Goal: Information Seeking & Learning: Check status

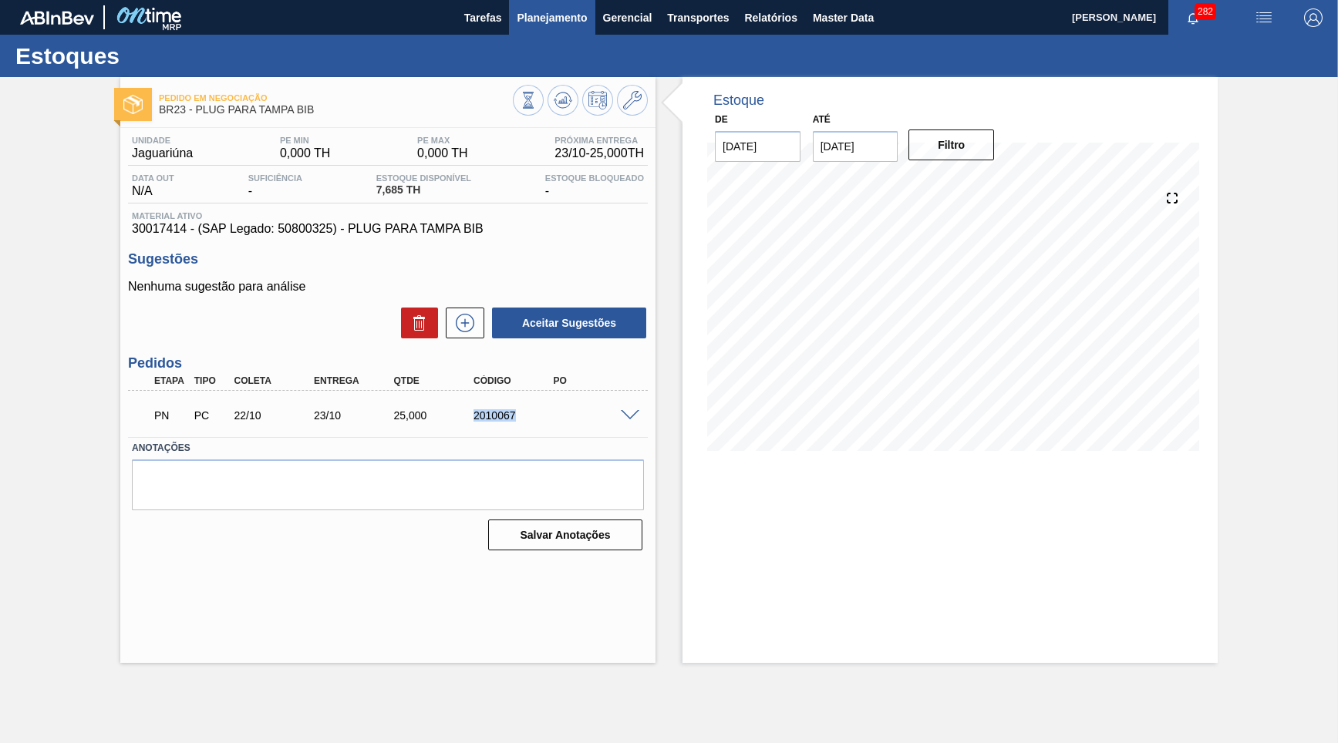
click at [548, 10] on span "Planejamento" at bounding box center [552, 17] width 70 height 19
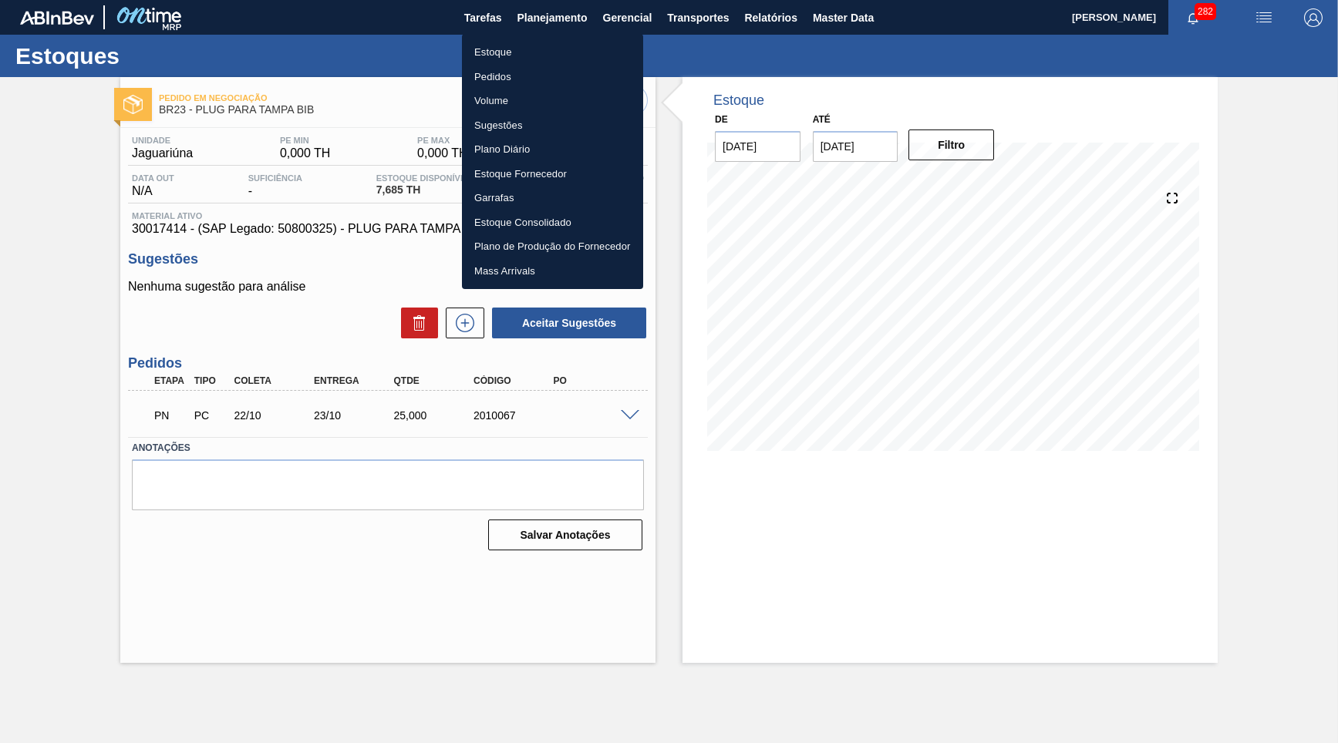
click at [511, 53] on li "Estoque" at bounding box center [552, 52] width 181 height 25
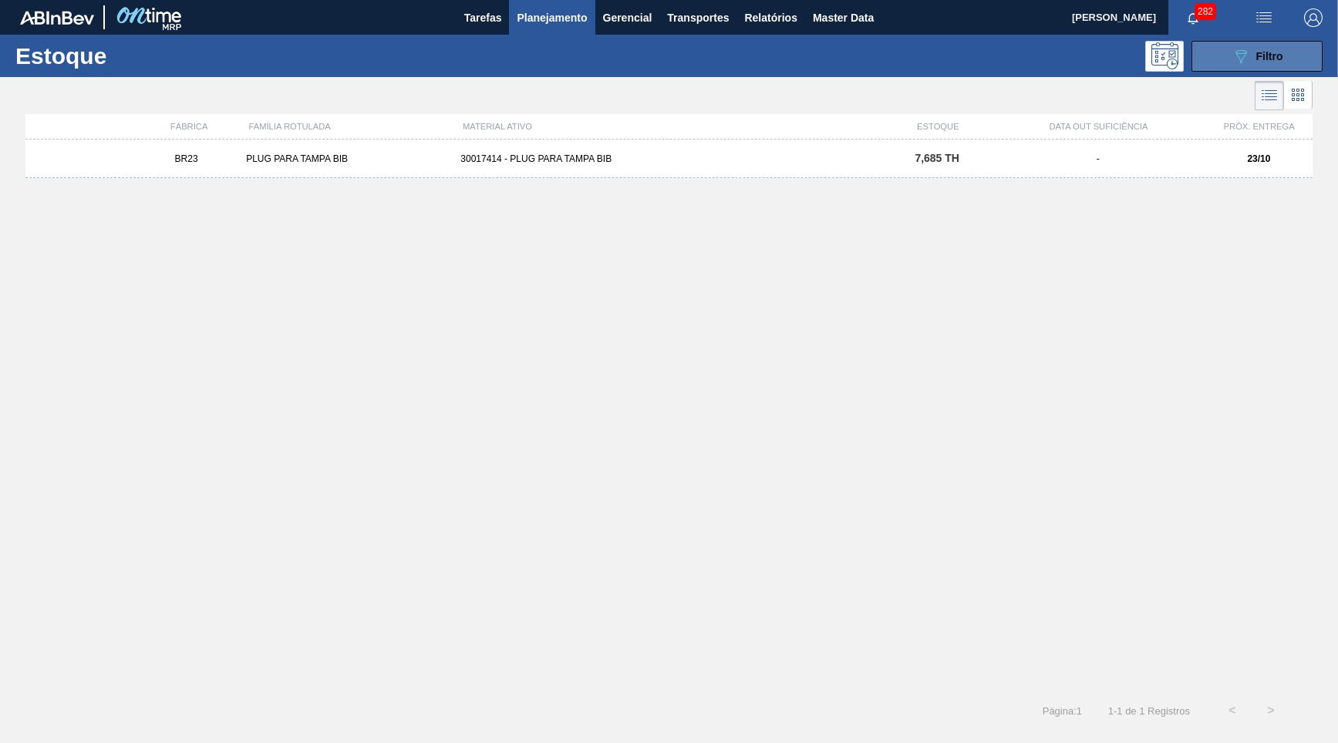
click at [1215, 64] on button "089F7B8B-B2A5-4AFE-B5C0-19BA573D28AC Filtro" at bounding box center [1257, 56] width 131 height 31
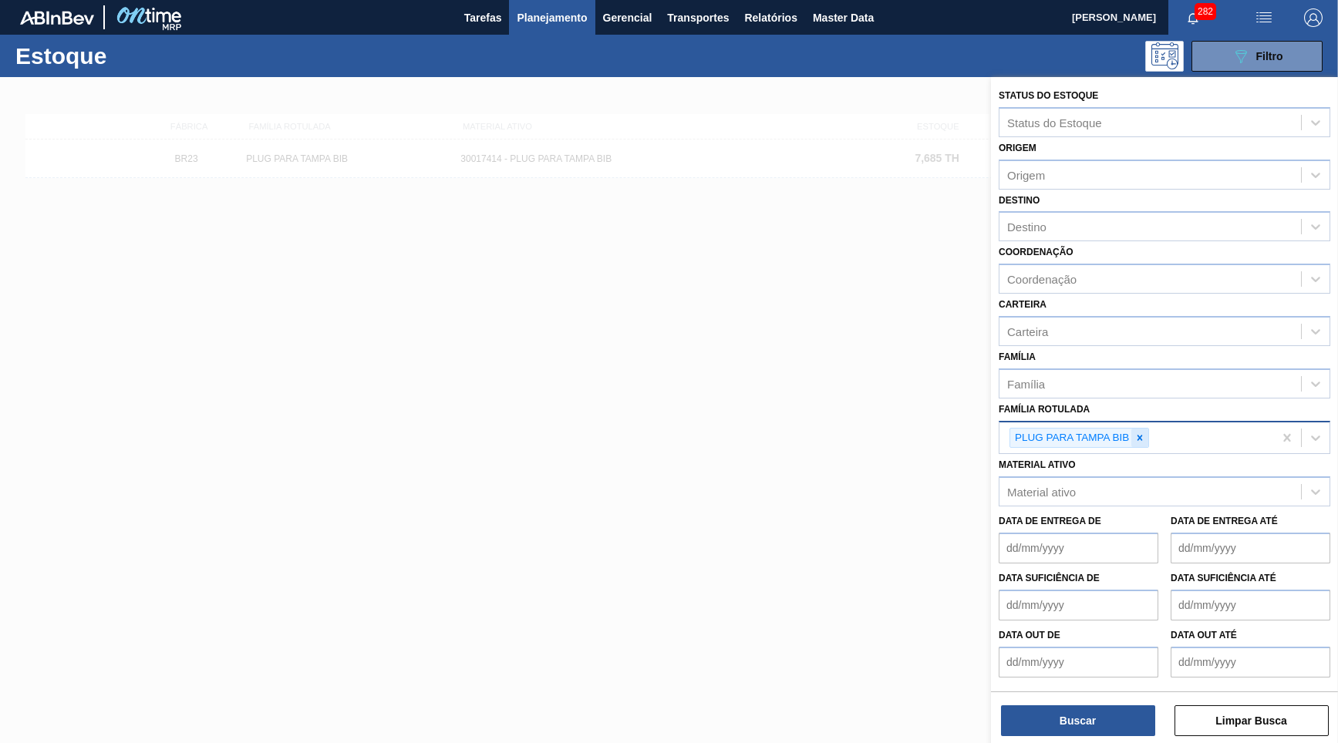
click at [1140, 429] on div at bounding box center [1139, 438] width 17 height 19
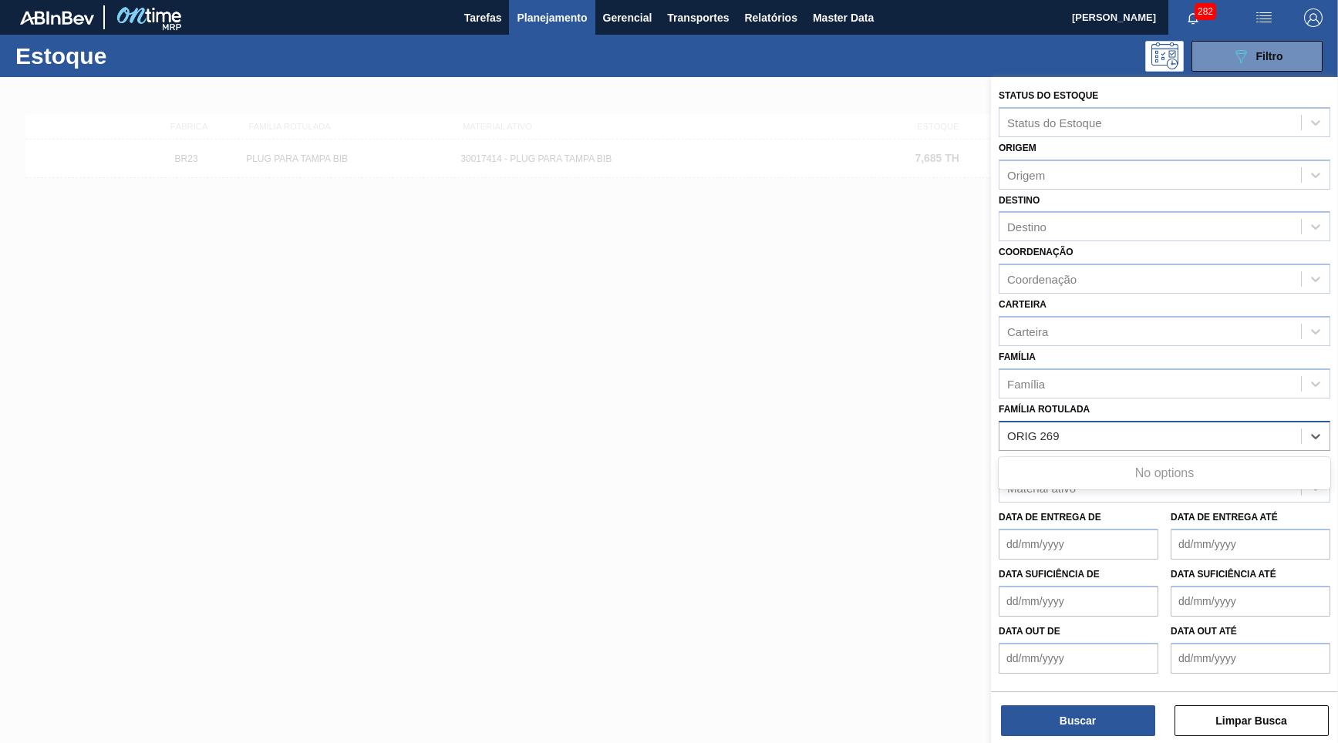
type Rotulada "ORIG 269"
paste Rotulada "FILME ORIGINAL 269ML MP"
type Rotulada "FILME ORIGINAL 269ML MP"
click at [1101, 460] on div "FILME ORIGINAL 269ML MP" at bounding box center [1165, 474] width 332 height 29
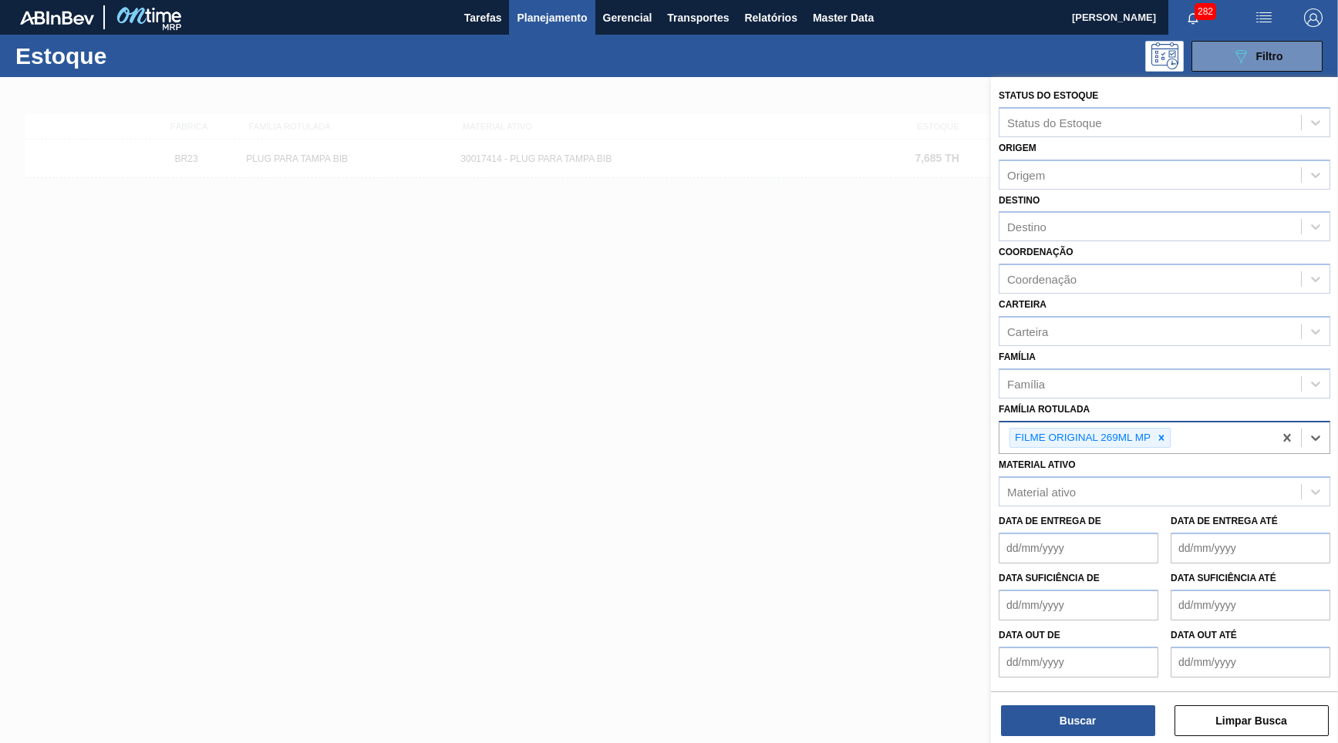
click at [1116, 740] on div "Status do Estoque Status do Estoque Origem Origem Destino Destino Coordenação C…" at bounding box center [1164, 411] width 347 height 669
click at [1114, 730] on button "Buscar" at bounding box center [1078, 721] width 154 height 31
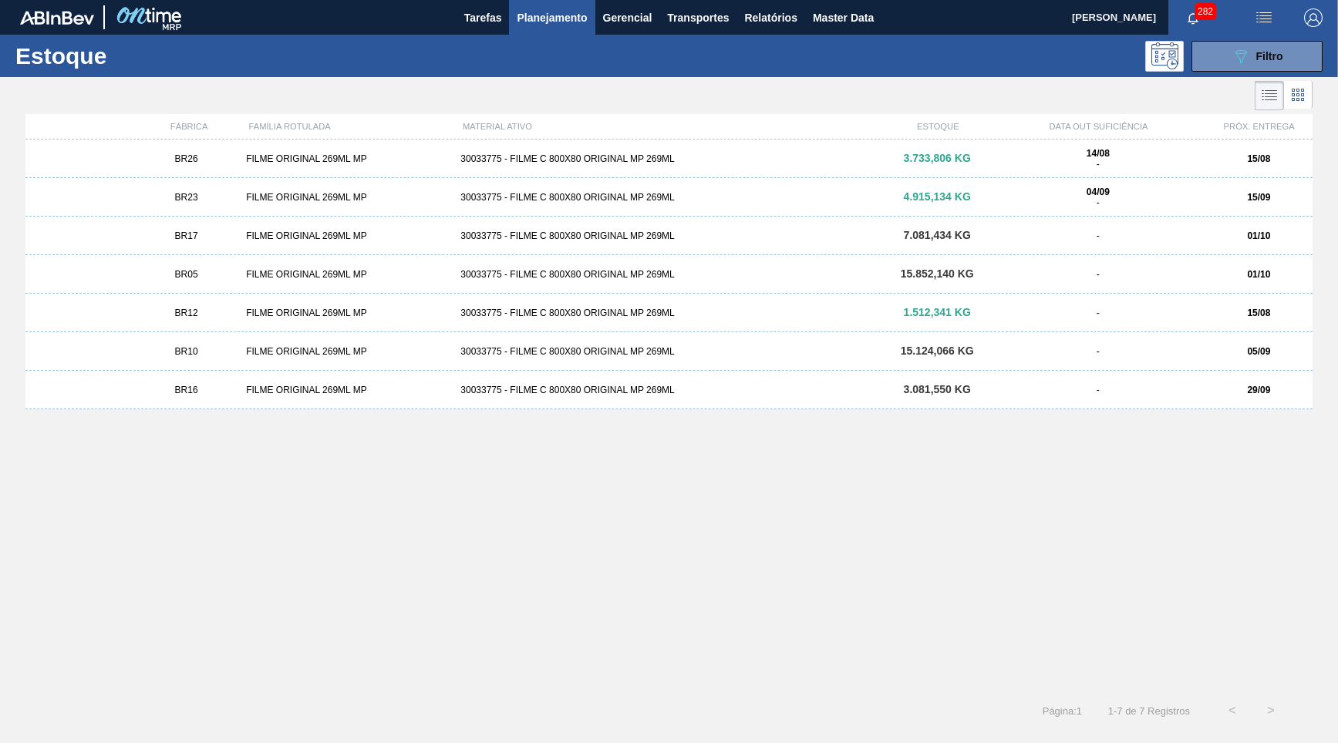
click at [234, 150] on div "BR26 FILME ORIGINAL 269ML MP 30033775 - FILME C 800X80 ORIGINAL MP 269ML 3.733,…" at bounding box center [668, 159] width 1287 height 39
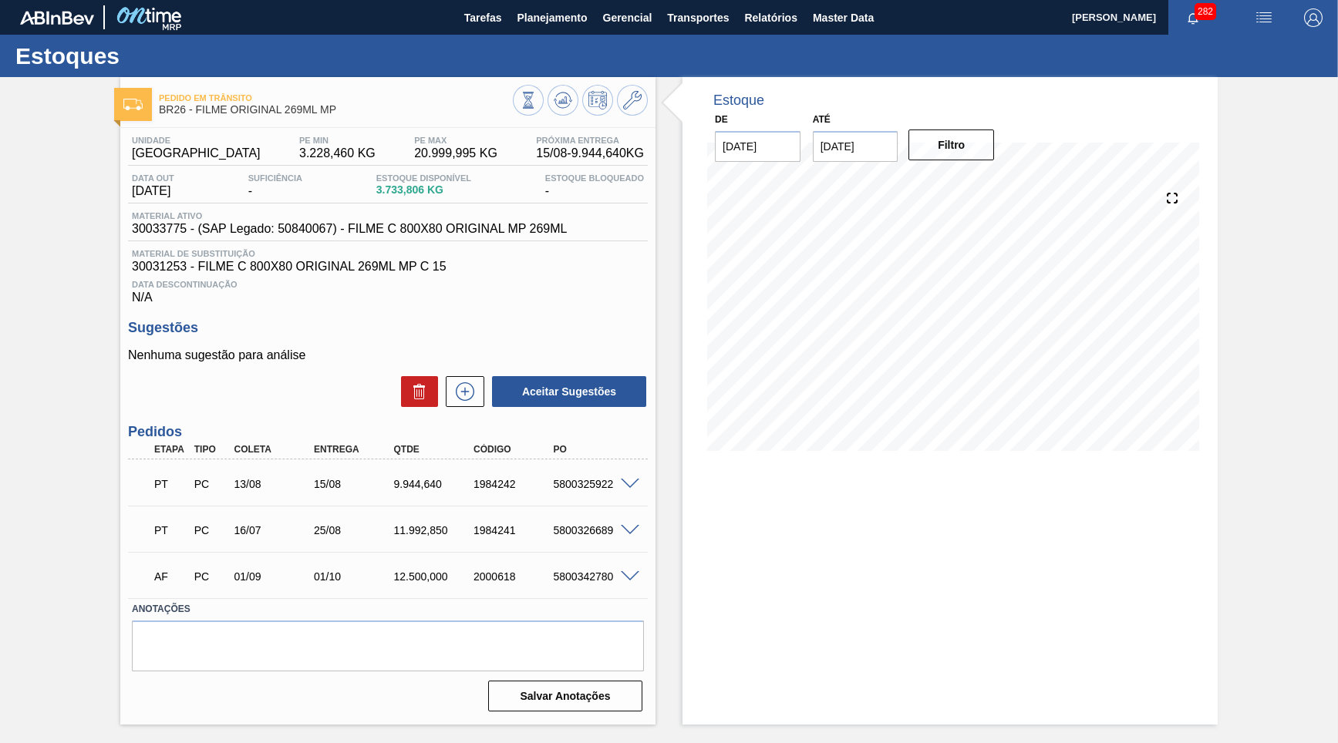
click at [629, 481] on span at bounding box center [630, 485] width 19 height 12
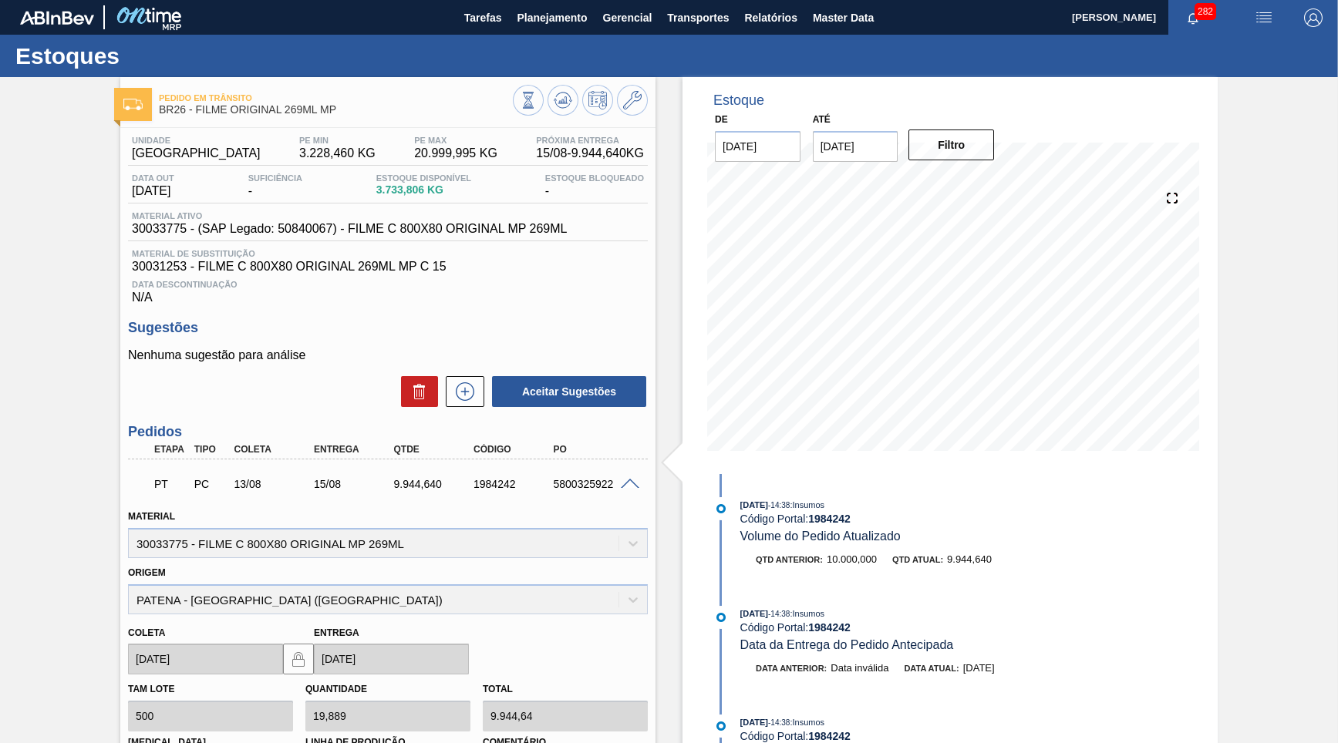
click at [622, 479] on span at bounding box center [630, 485] width 19 height 12
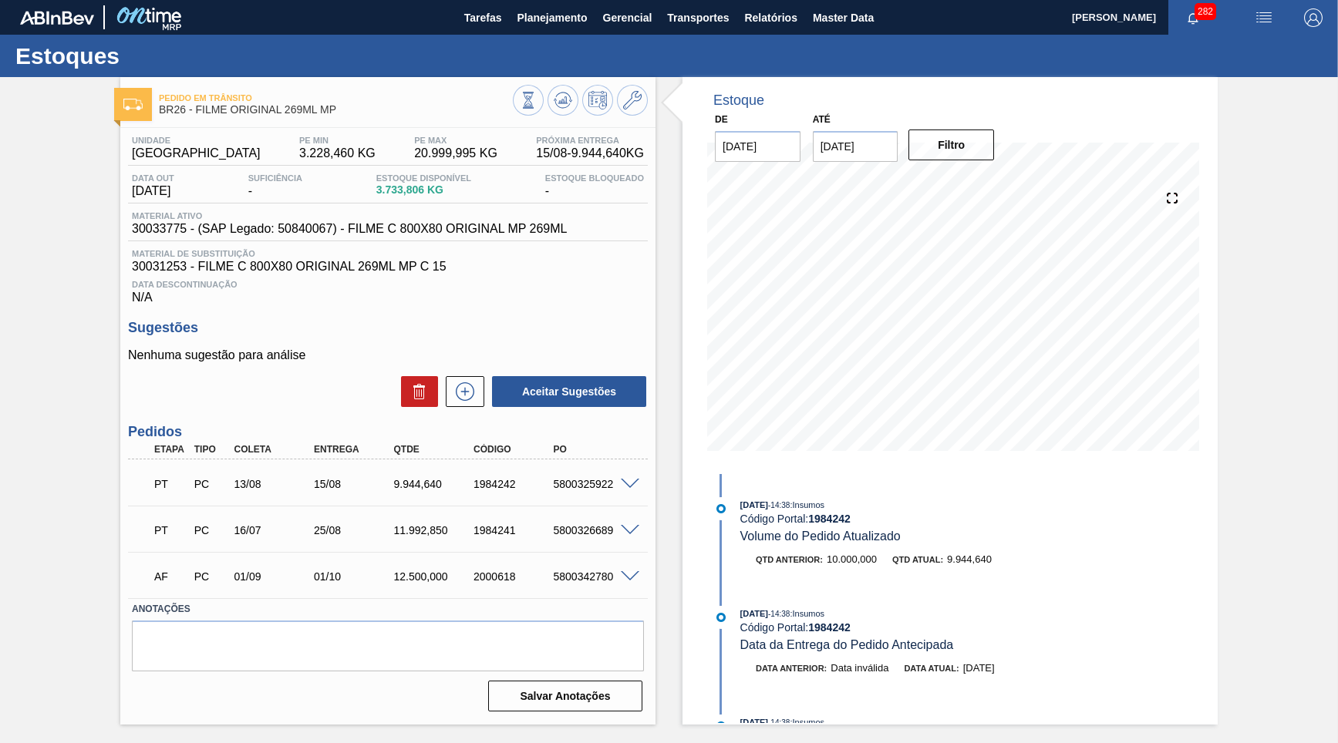
click at [630, 528] on span at bounding box center [630, 531] width 19 height 12
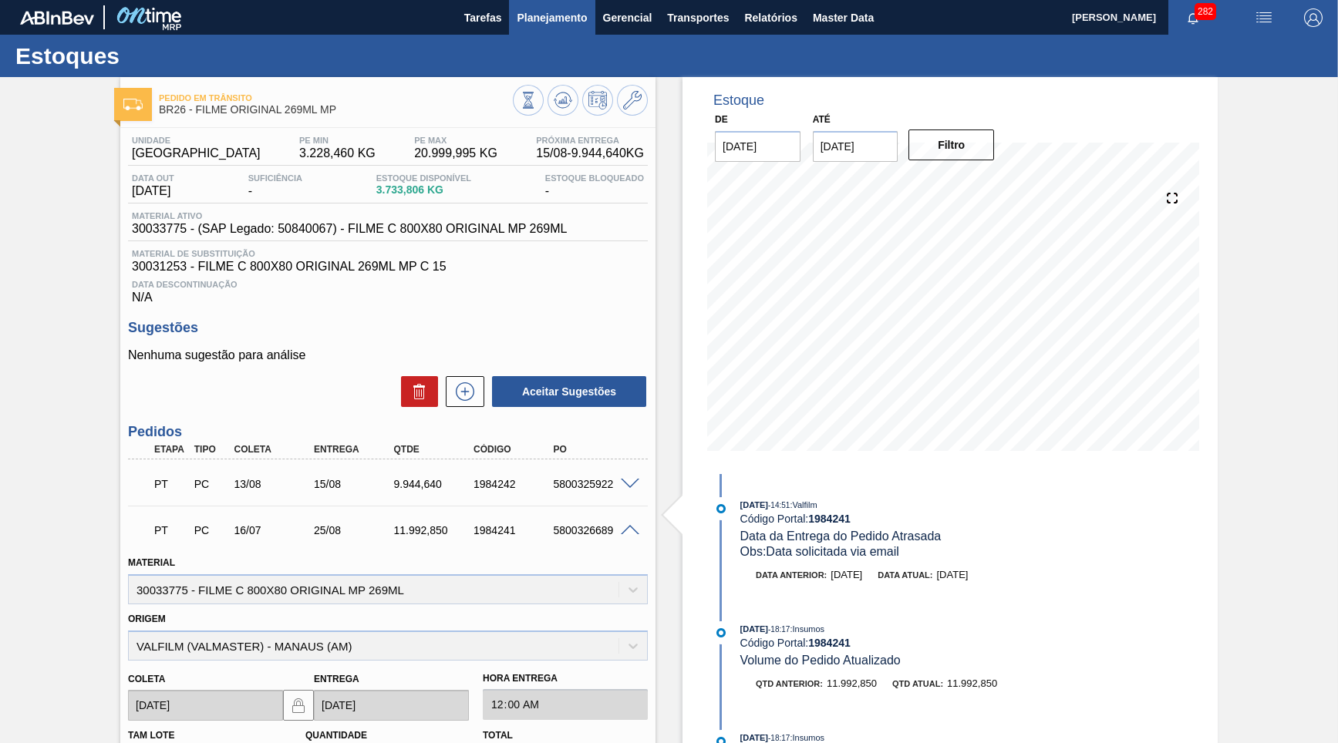
click at [547, 32] on button "Planejamento" at bounding box center [552, 17] width 86 height 35
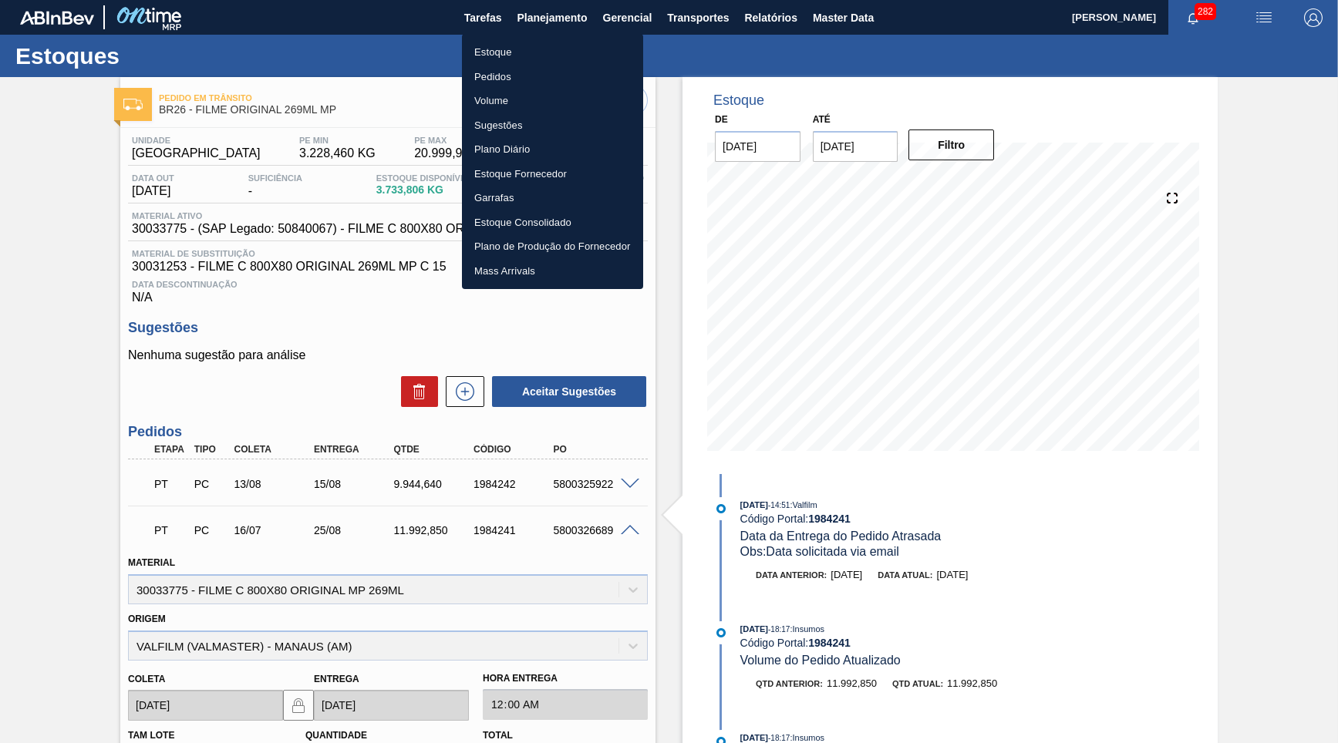
click at [538, 44] on li "Estoque" at bounding box center [552, 52] width 181 height 25
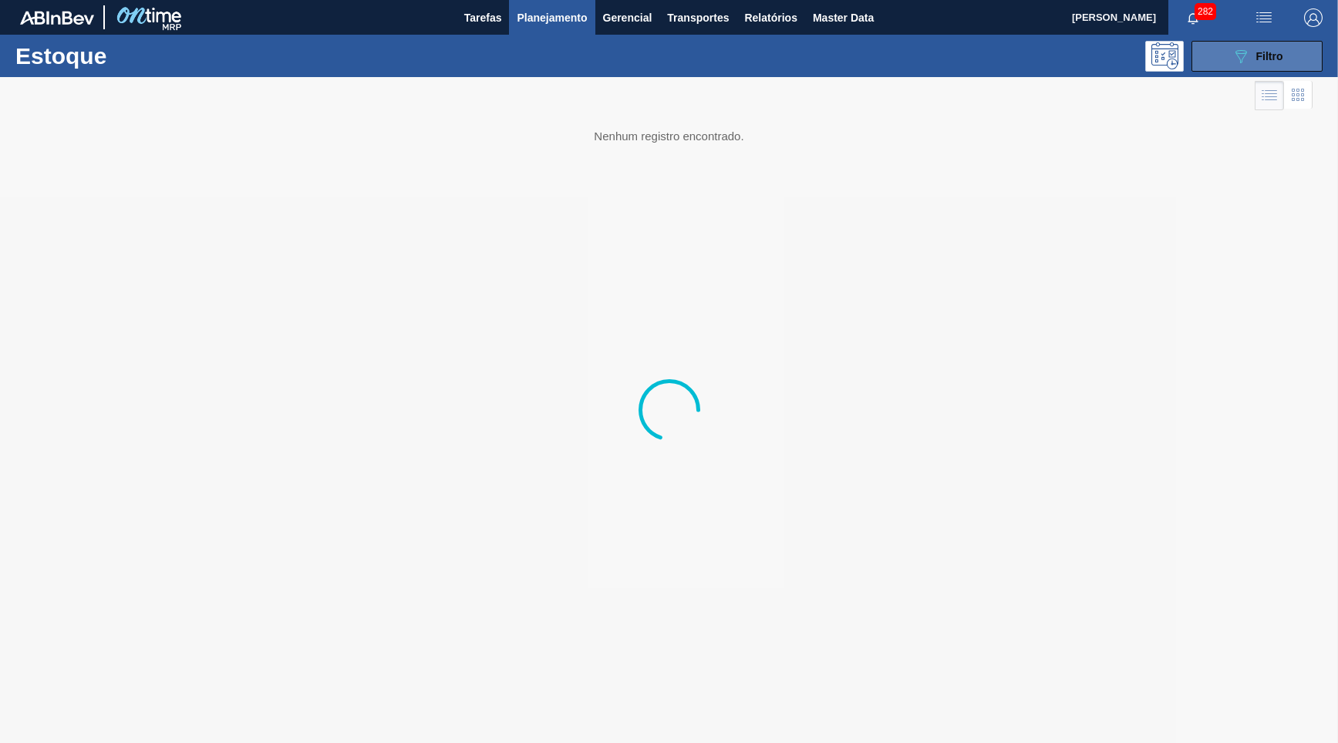
click at [1249, 59] on icon "089F7B8B-B2A5-4AFE-B5C0-19BA573D28AC" at bounding box center [1241, 56] width 19 height 19
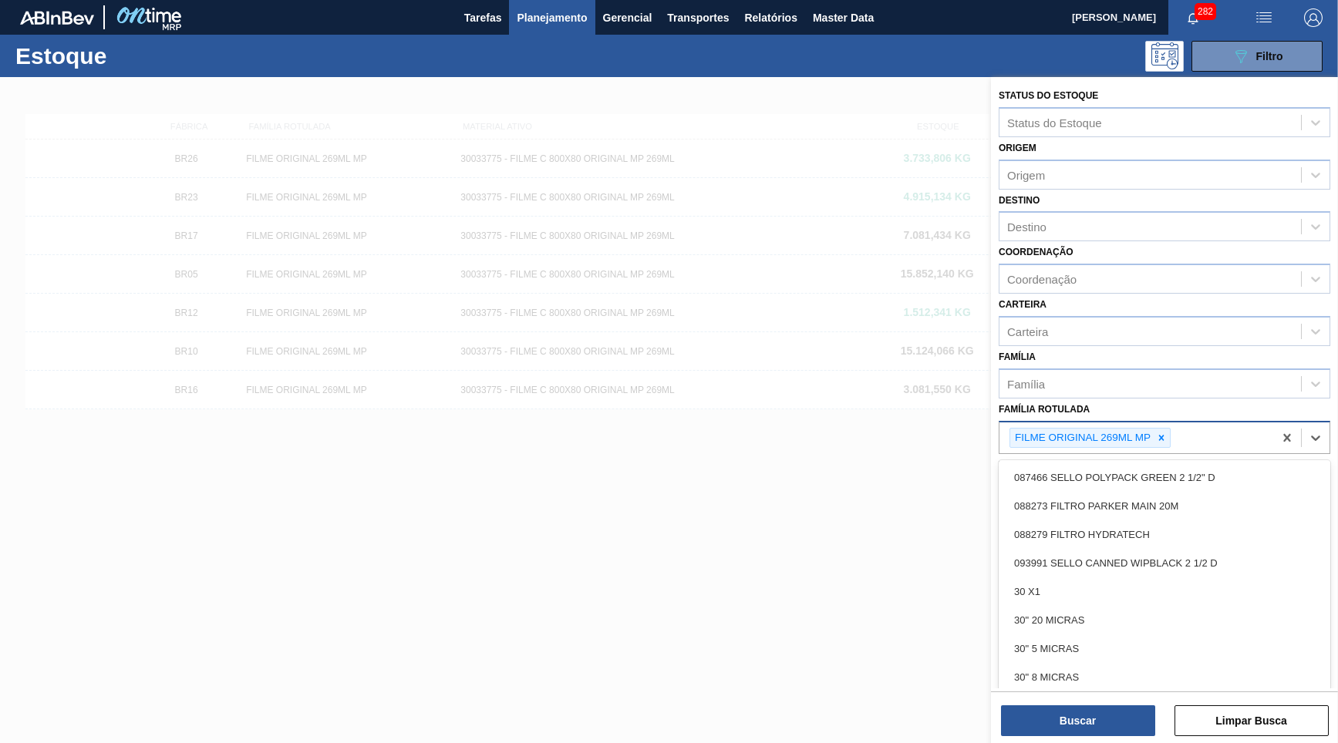
click at [1148, 429] on div "FILME ORIGINAL 269ML MP" at bounding box center [1081, 438] width 143 height 19
click at [1155, 429] on div at bounding box center [1161, 438] width 17 height 19
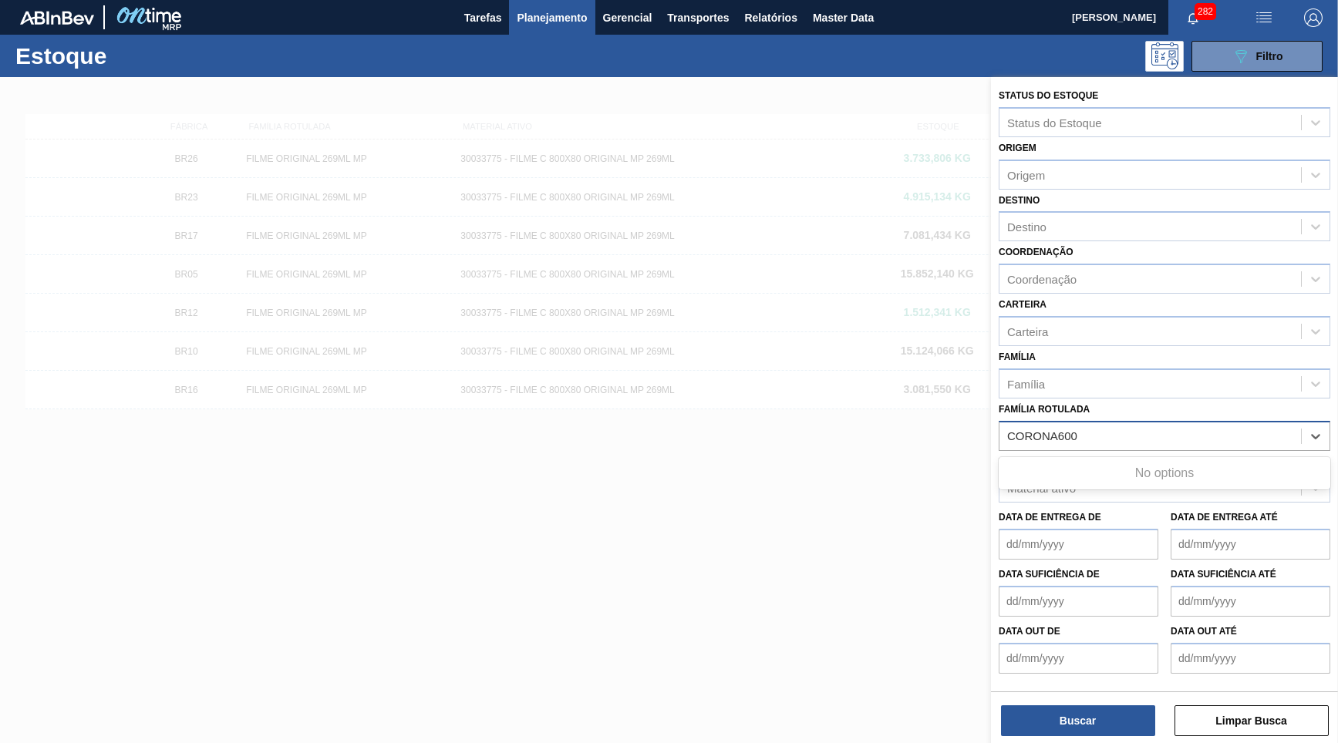
type Rotulada "CORONA 600"
click at [1170, 460] on div "GARRAFA CORONA 600 ML OW DECORADA" at bounding box center [1165, 474] width 332 height 29
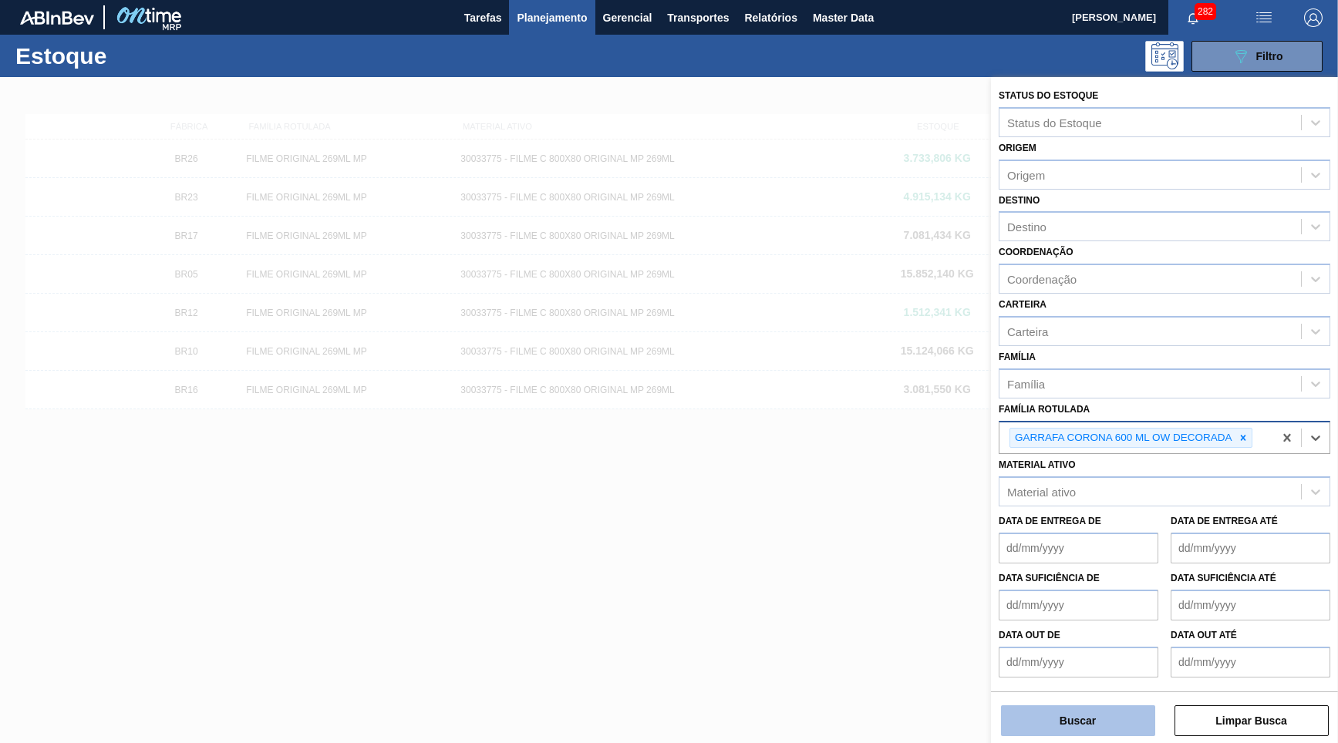
click at [1089, 708] on button "Buscar" at bounding box center [1078, 721] width 154 height 31
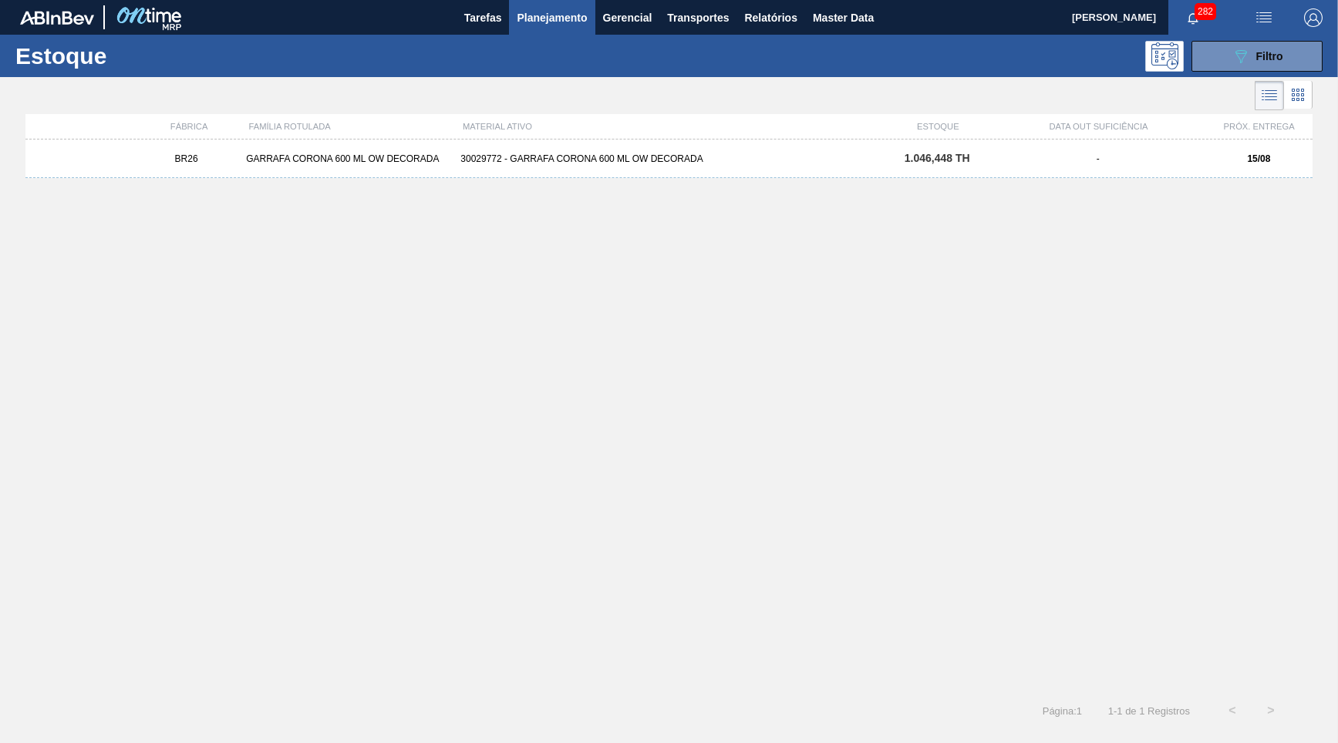
click at [522, 155] on div "30029772 - GARRAFA CORONA 600 ML OW DECORADA" at bounding box center [668, 158] width 429 height 11
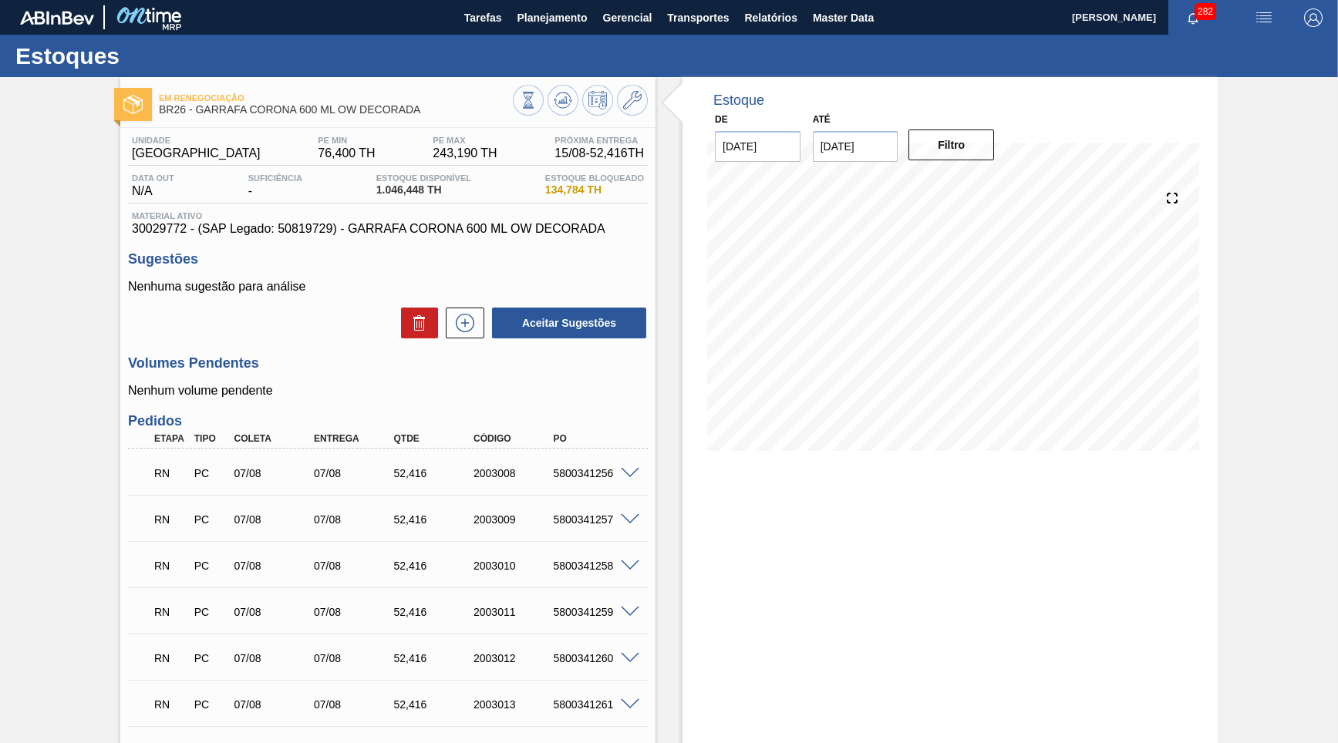
type input "[DATE]"
drag, startPoint x: 1326, startPoint y: 236, endPoint x: 1246, endPoint y: 499, distance: 275.2
click at [524, 22] on span "Planejamento" at bounding box center [552, 17] width 70 height 19
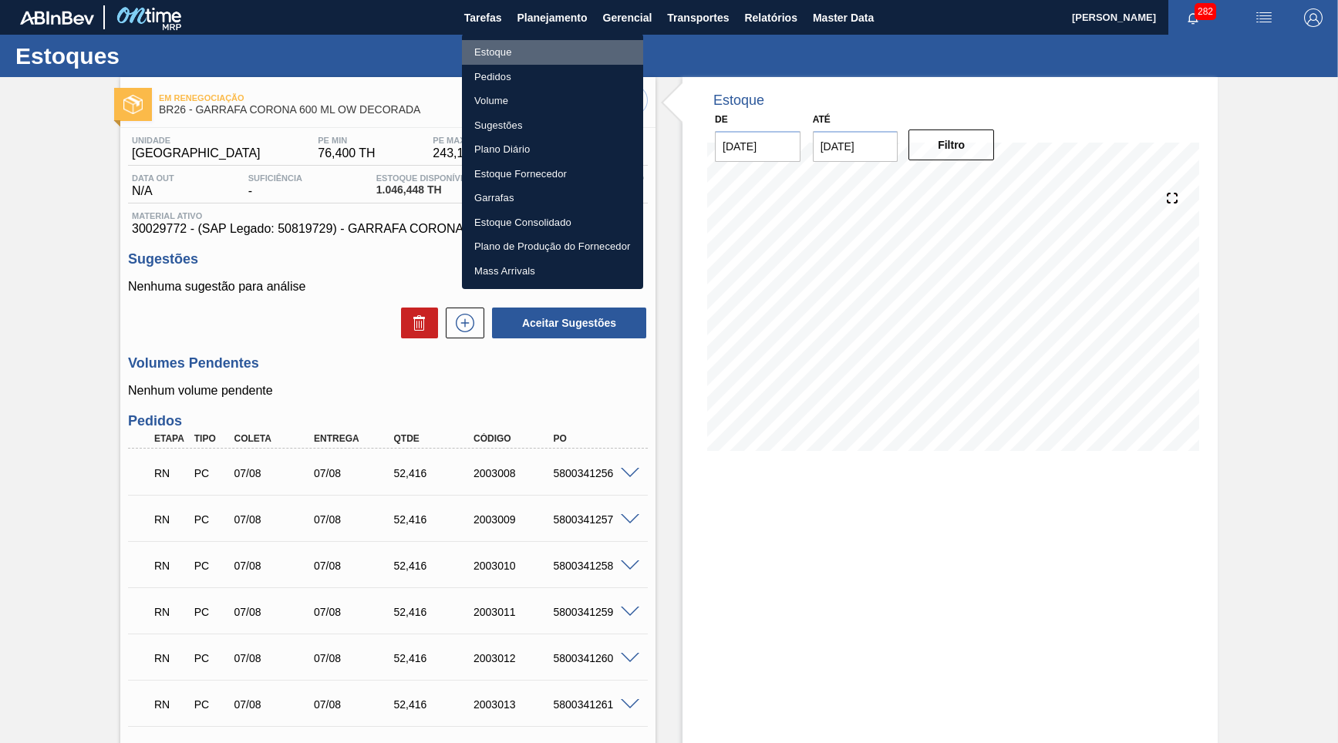
click at [511, 47] on li "Estoque" at bounding box center [552, 52] width 181 height 25
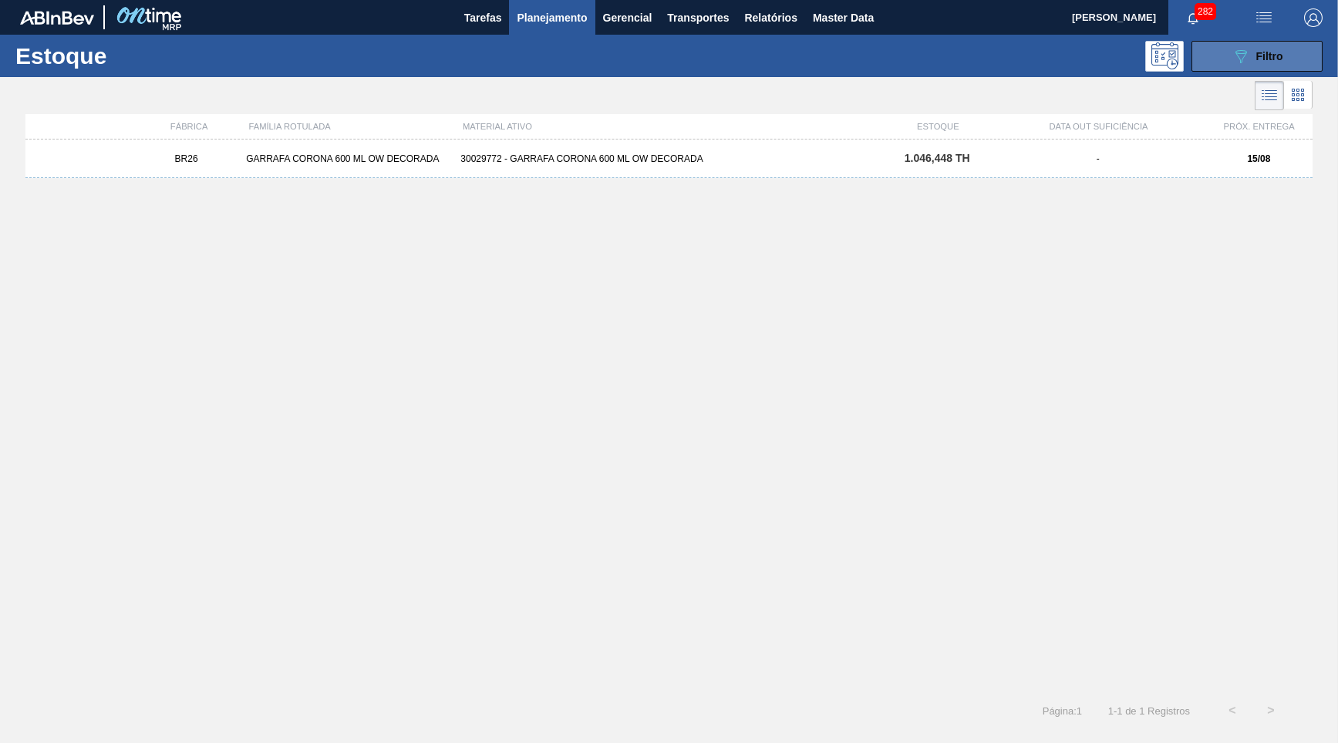
click at [1236, 61] on icon "089F7B8B-B2A5-4AFE-B5C0-19BA573D28AC" at bounding box center [1241, 56] width 19 height 19
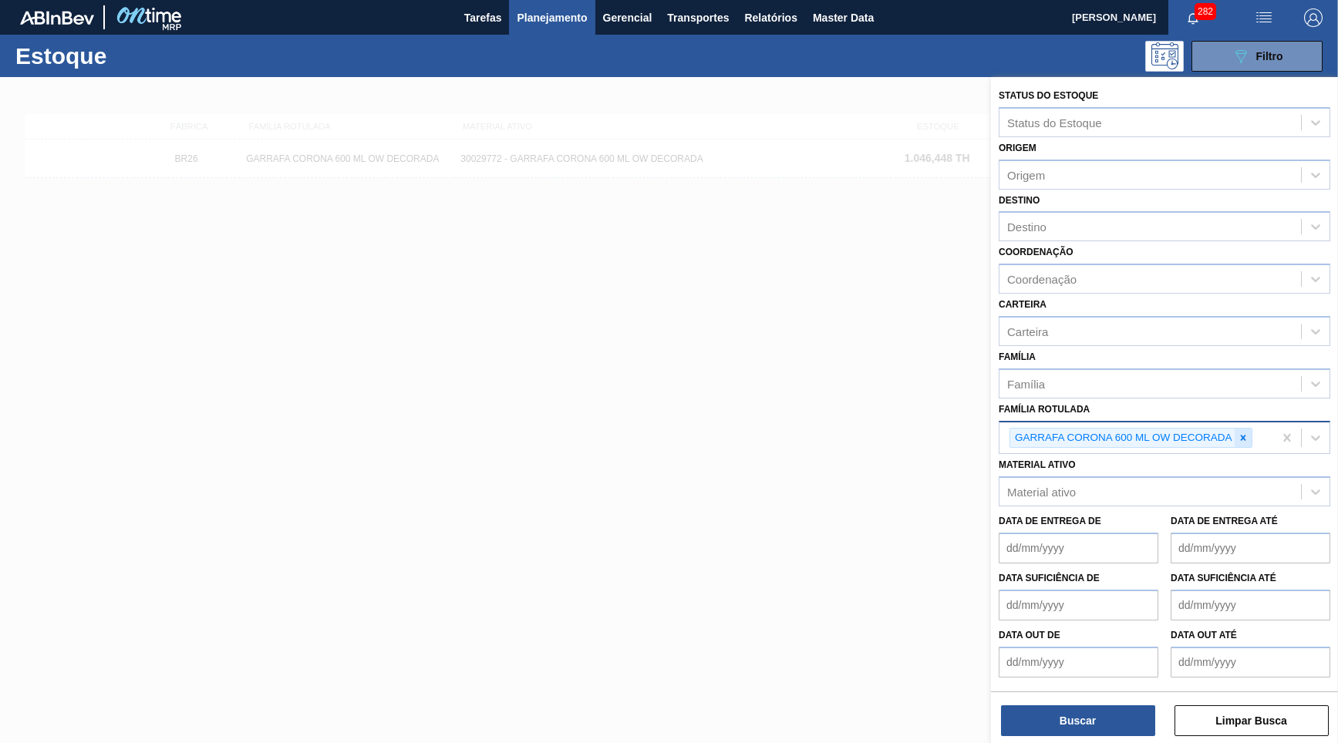
click at [1243, 433] on icon at bounding box center [1243, 438] width 11 height 11
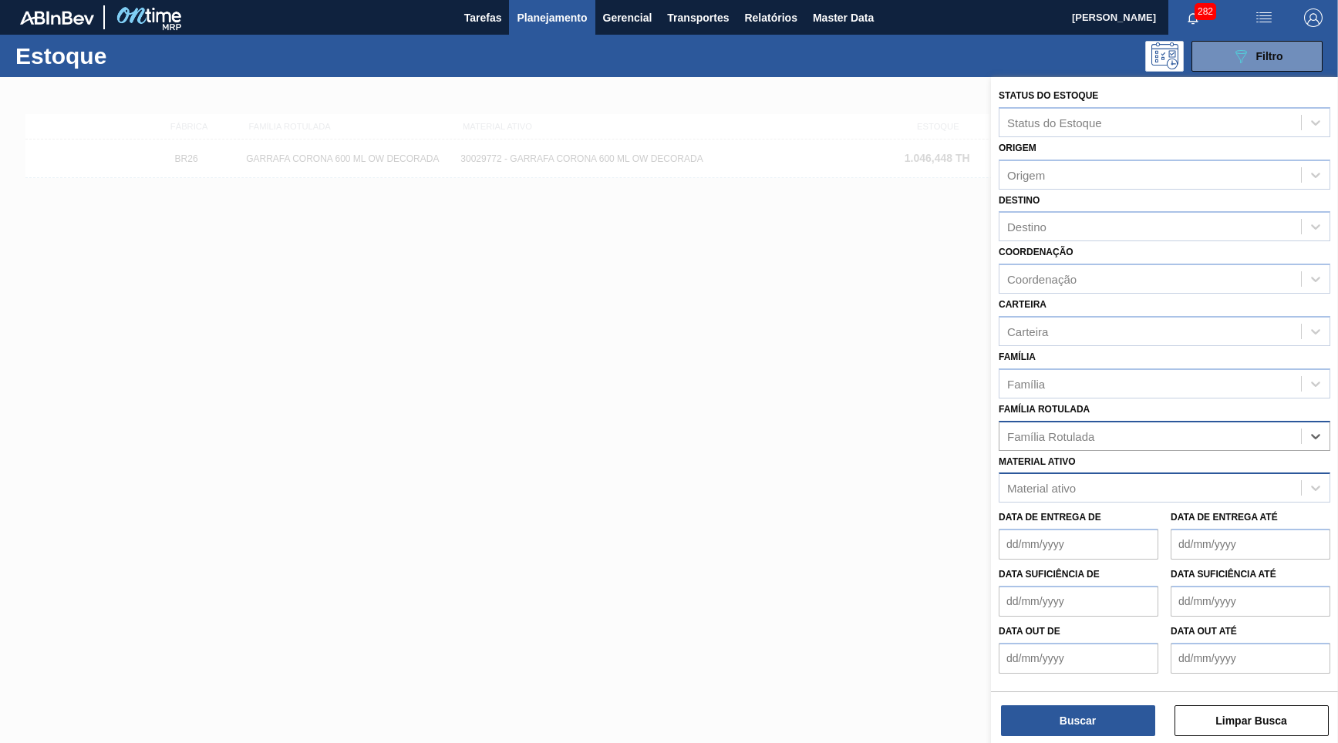
click at [1052, 482] on div "Material ativo" at bounding box center [1041, 488] width 69 height 13
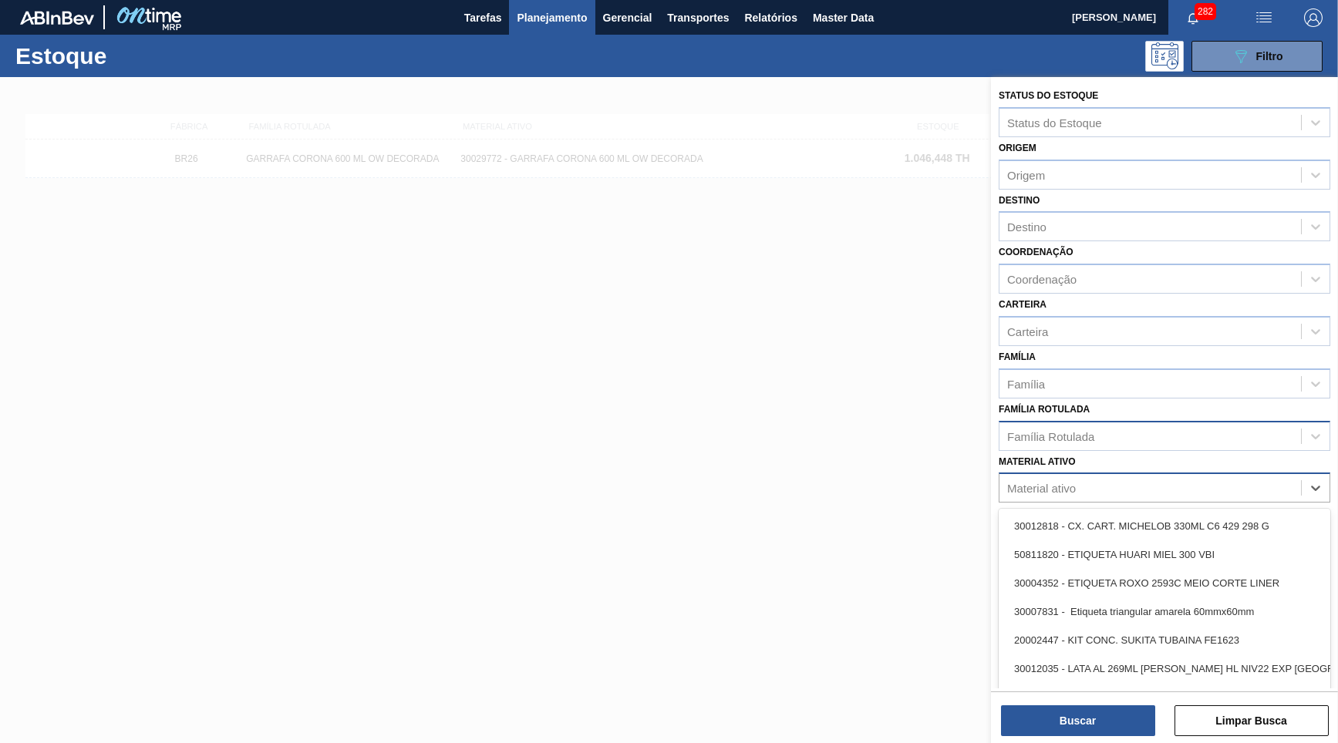
paste ativo "30029418"
type ativo "30029418"
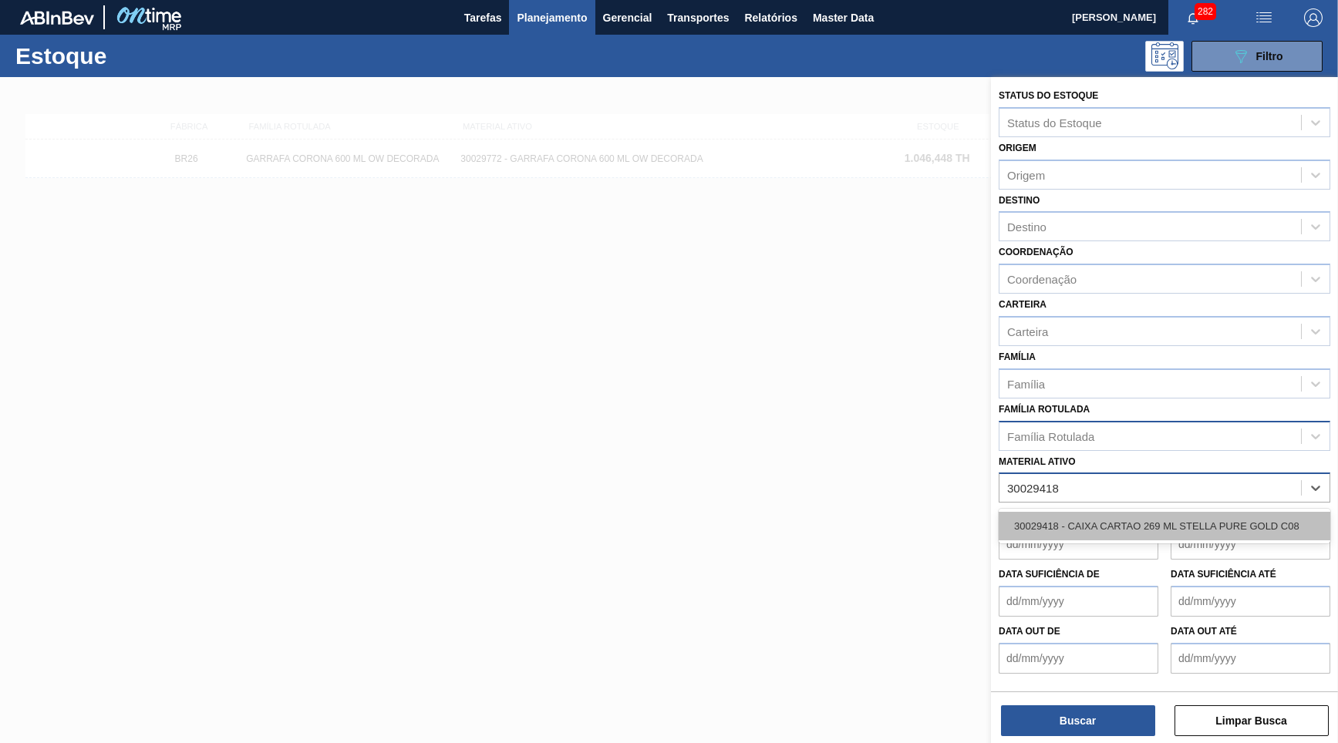
click at [1050, 512] on div "30029418 - CAIXA CARTAO 269 ML STELLA PURE GOLD C08" at bounding box center [1165, 526] width 332 height 29
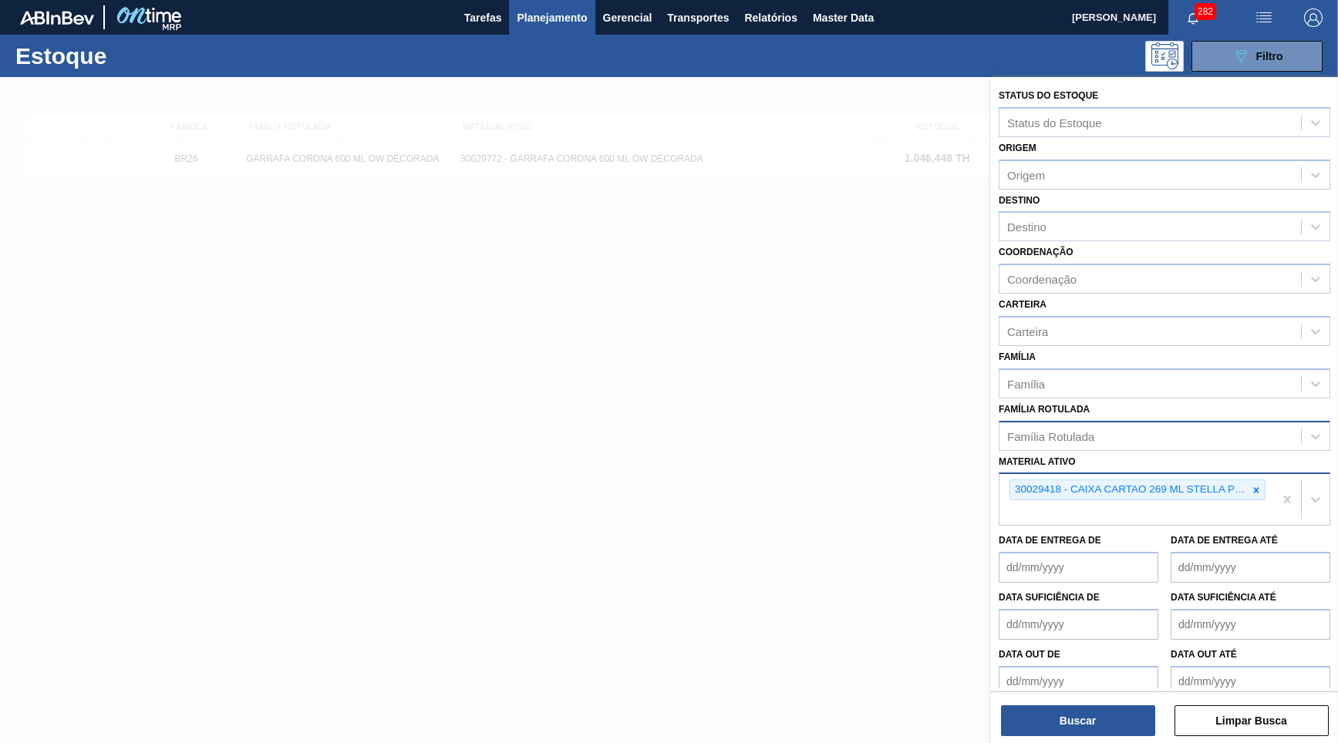
click at [1031, 688] on div "Status do Estoque Status do Estoque Origem Origem Destino Destino Coordenação C…" at bounding box center [1164, 383] width 347 height 612
click at [1045, 720] on button "Buscar" at bounding box center [1078, 721] width 154 height 31
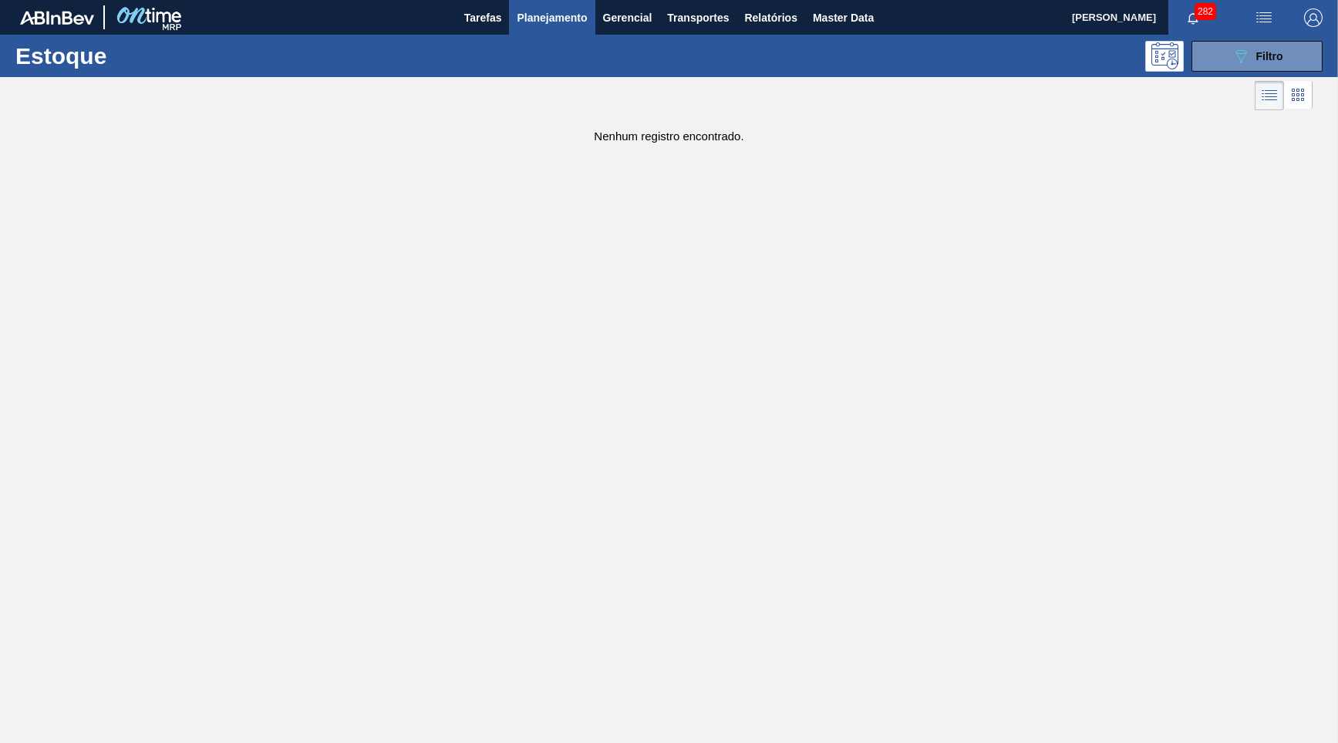
click at [575, 22] on span "Planejamento" at bounding box center [552, 17] width 70 height 19
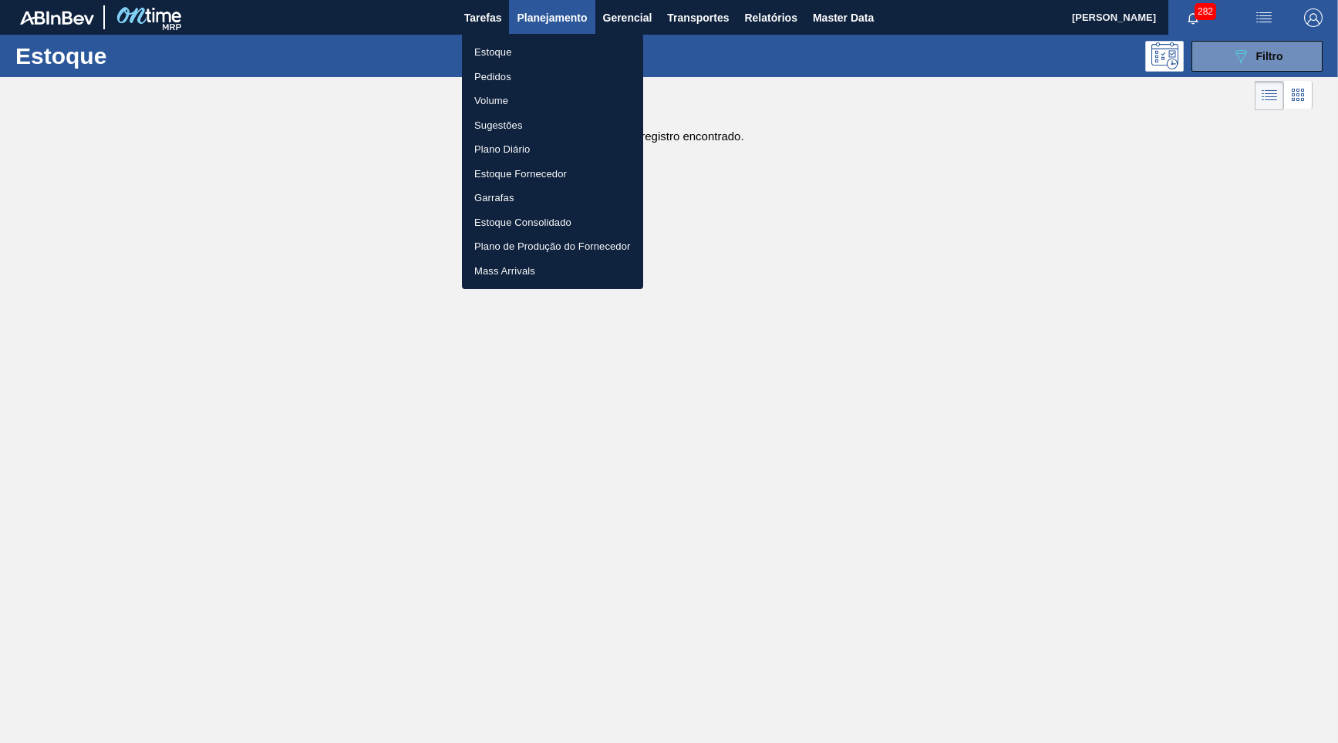
click at [537, 57] on li "Estoque" at bounding box center [552, 52] width 181 height 25
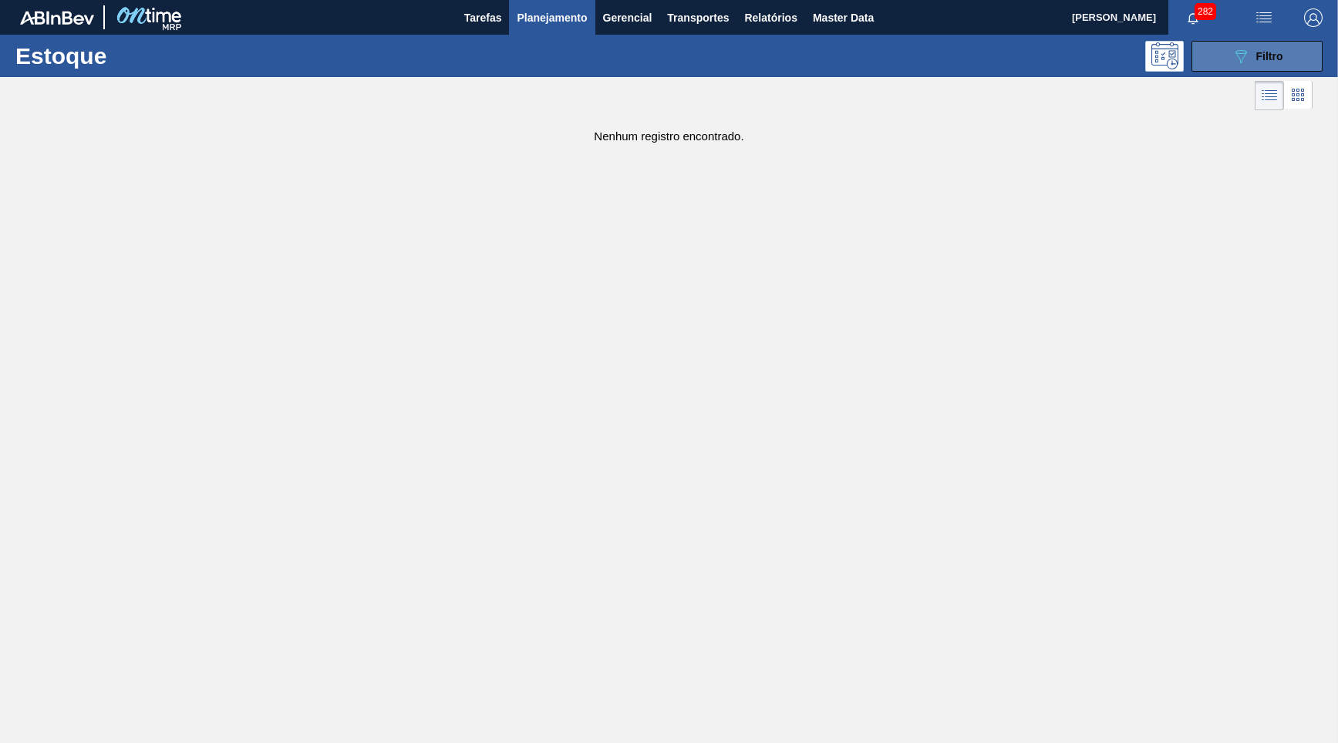
click at [1201, 60] on button "089F7B8B-B2A5-4AFE-B5C0-19BA573D28AC Filtro" at bounding box center [1257, 56] width 131 height 31
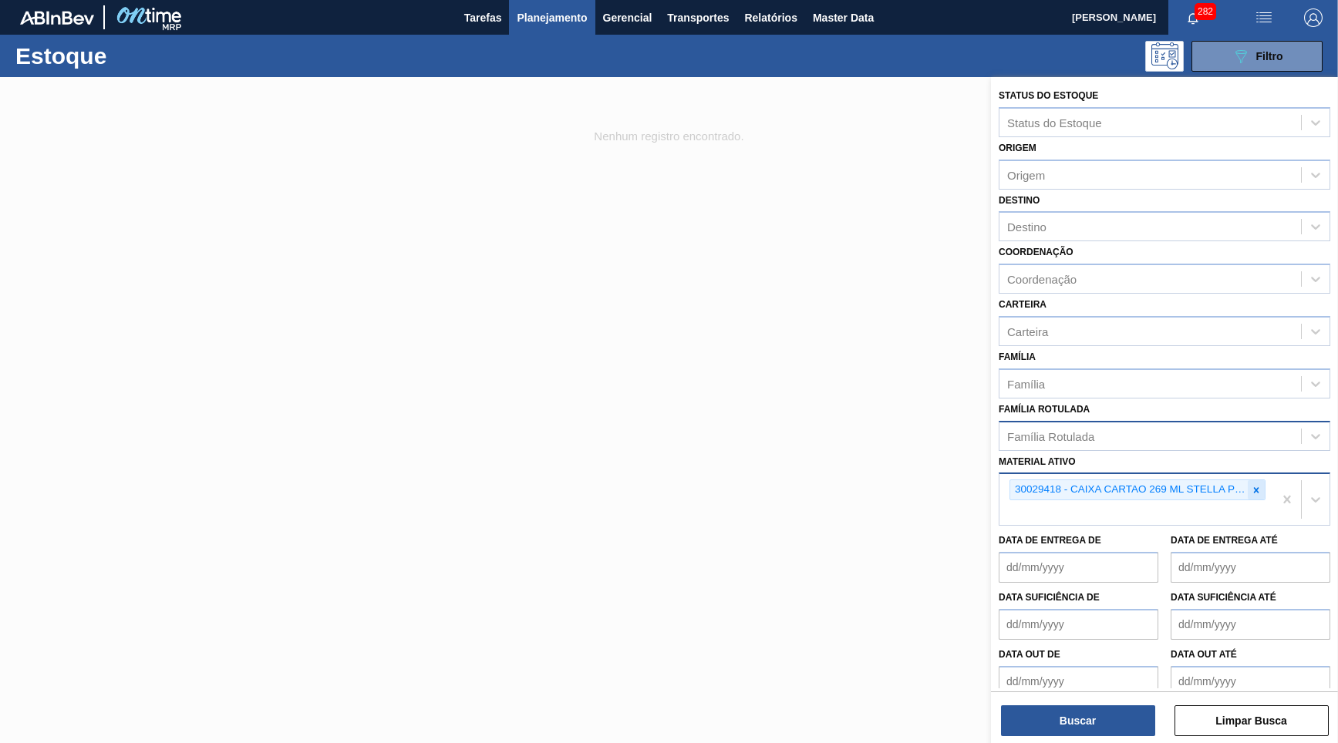
click at [1252, 485] on icon at bounding box center [1256, 490] width 11 height 11
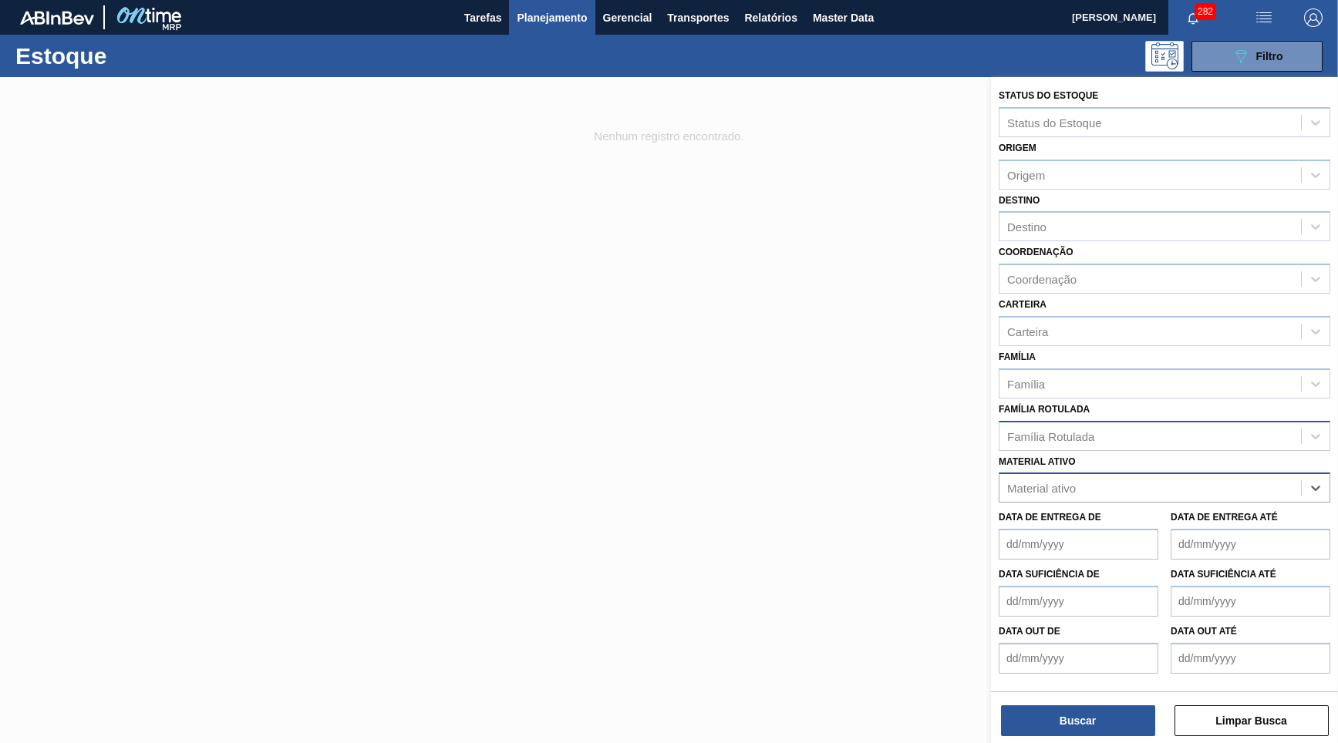
paste ativo "30029418"
type ativo "30029418"
click at [1161, 512] on div "30029418 - CAIXA CARTAO 269 ML STELLA PURE GOLD C08" at bounding box center [1165, 526] width 332 height 29
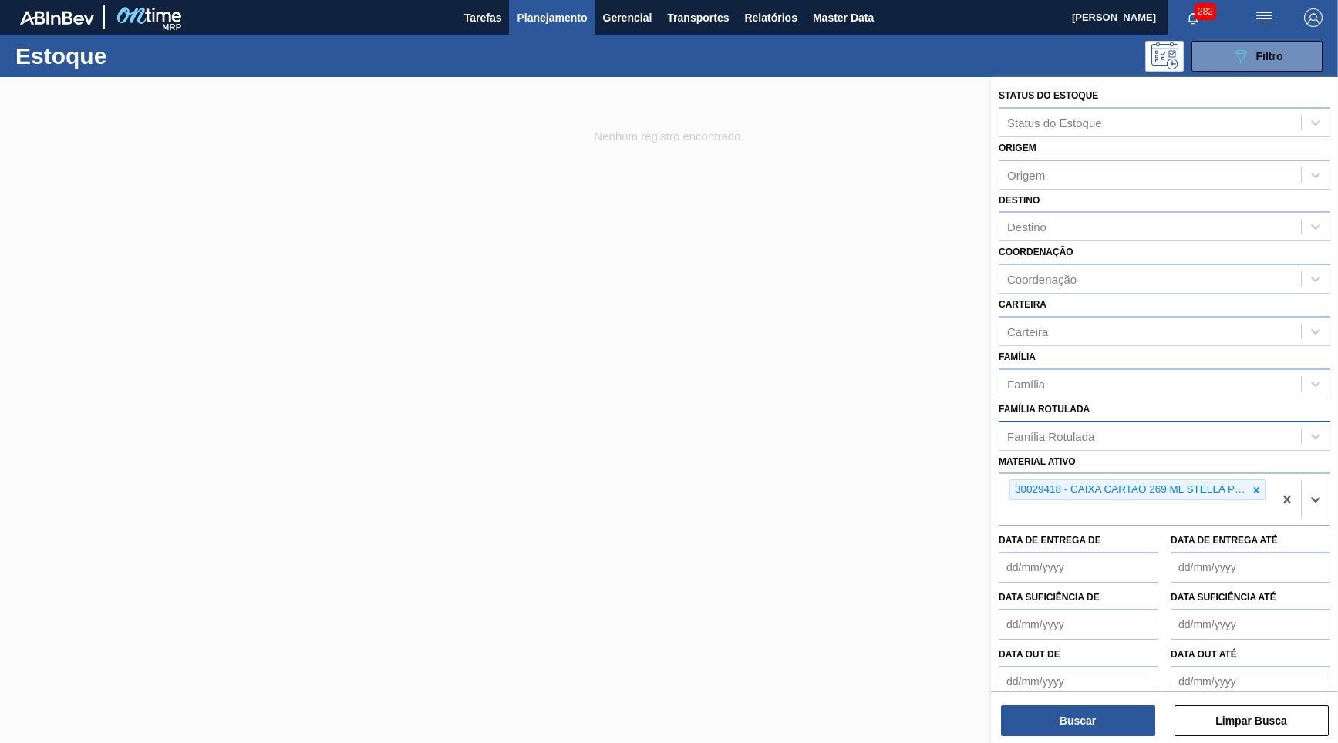
click at [1092, 704] on div "Buscar Limpar Busca" at bounding box center [1164, 713] width 347 height 43
click at [1100, 719] on button "Buscar" at bounding box center [1078, 721] width 154 height 31
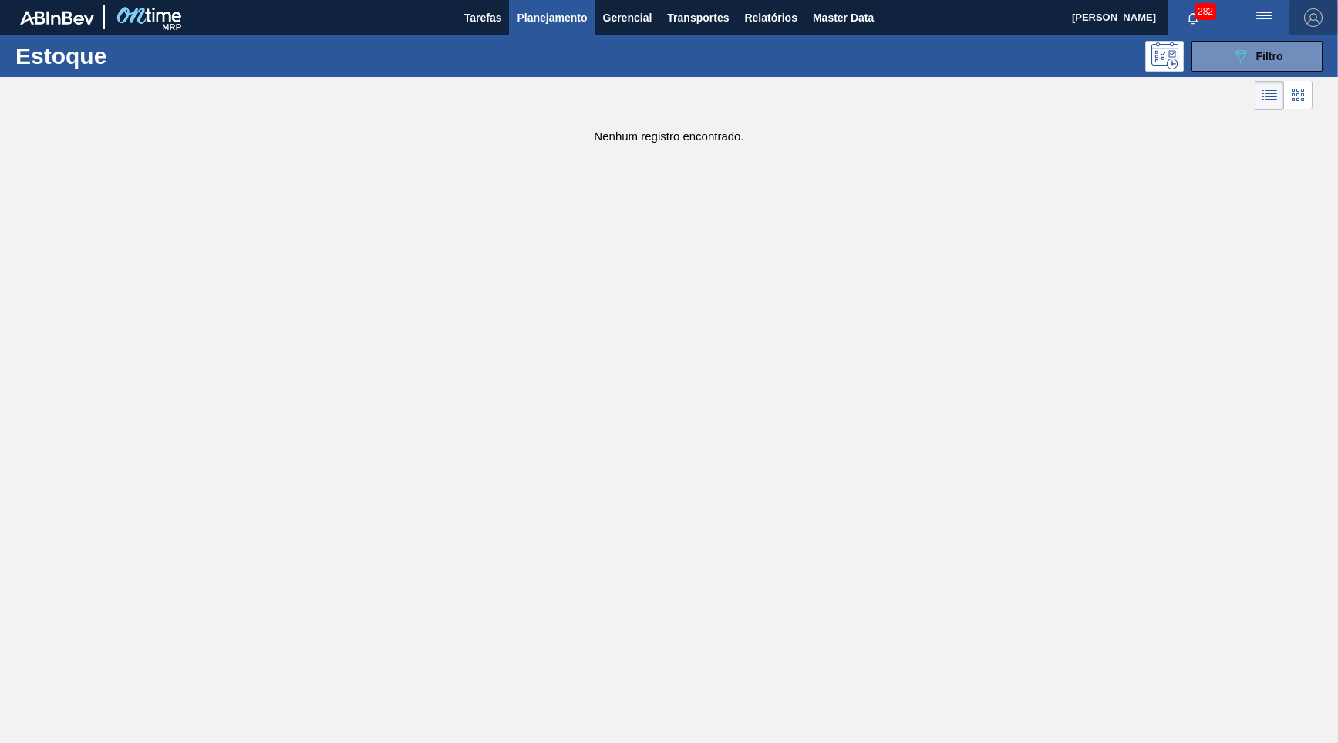
click at [1320, 11] on img "button" at bounding box center [1313, 17] width 19 height 19
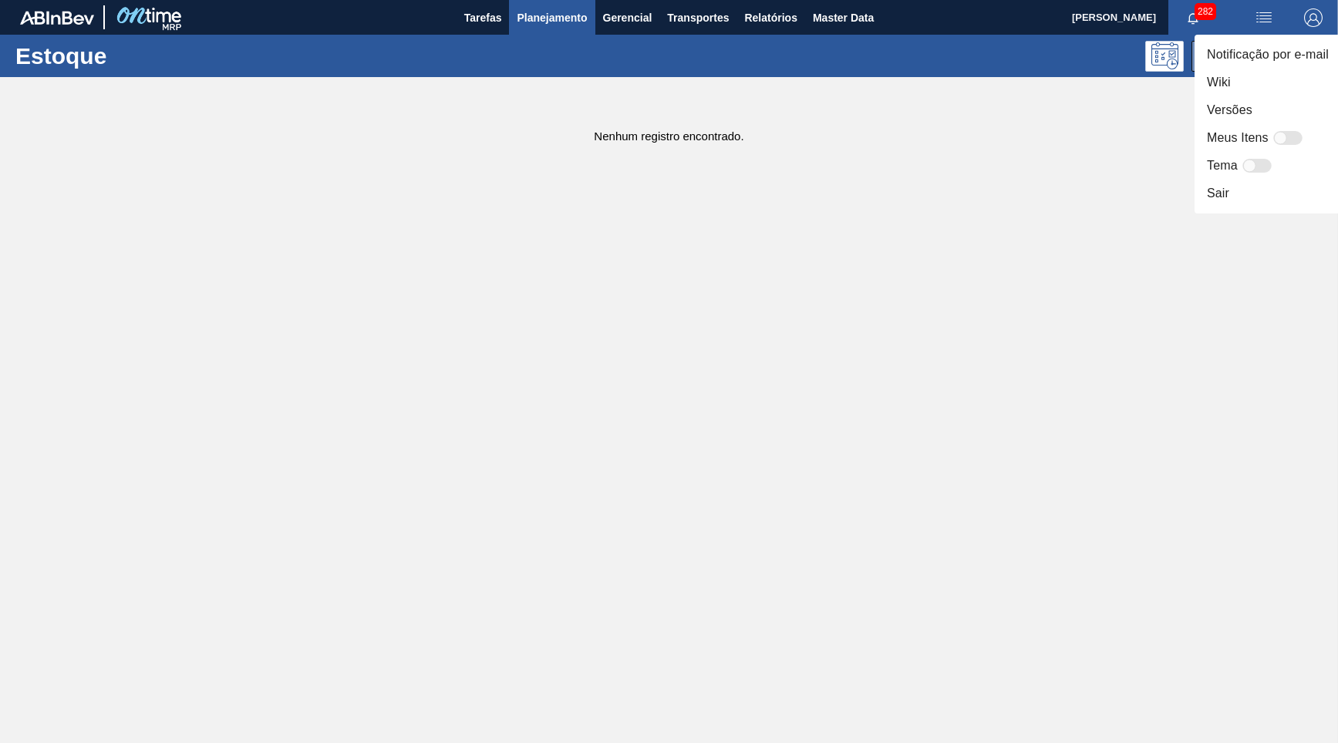
click at [1127, 172] on div at bounding box center [669, 371] width 1338 height 743
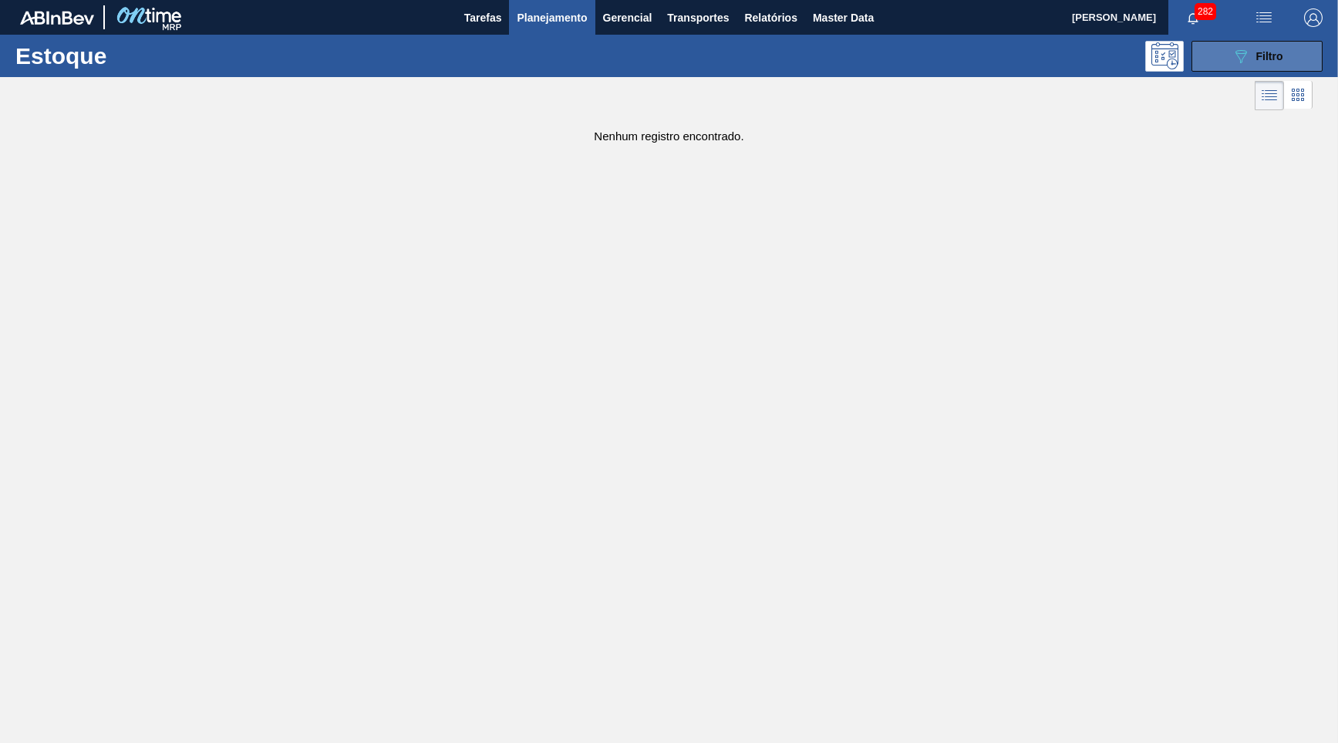
click at [1253, 56] on div "089F7B8B-B2A5-4AFE-B5C0-19BA573D28AC Filtro" at bounding box center [1258, 56] width 52 height 19
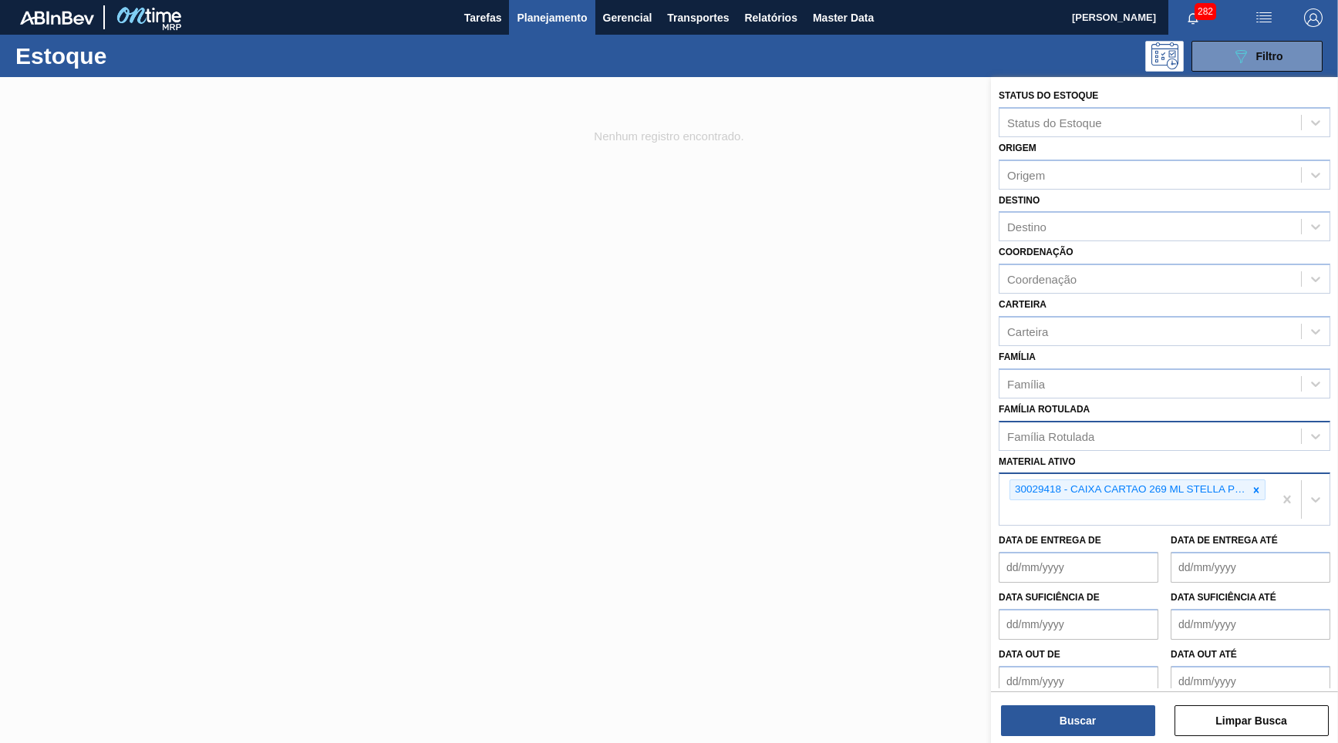
click at [1265, 480] on div "30029418 - CAIXA CARTAO 269 ML STELLA PURE GOLD C08" at bounding box center [1138, 490] width 256 height 21
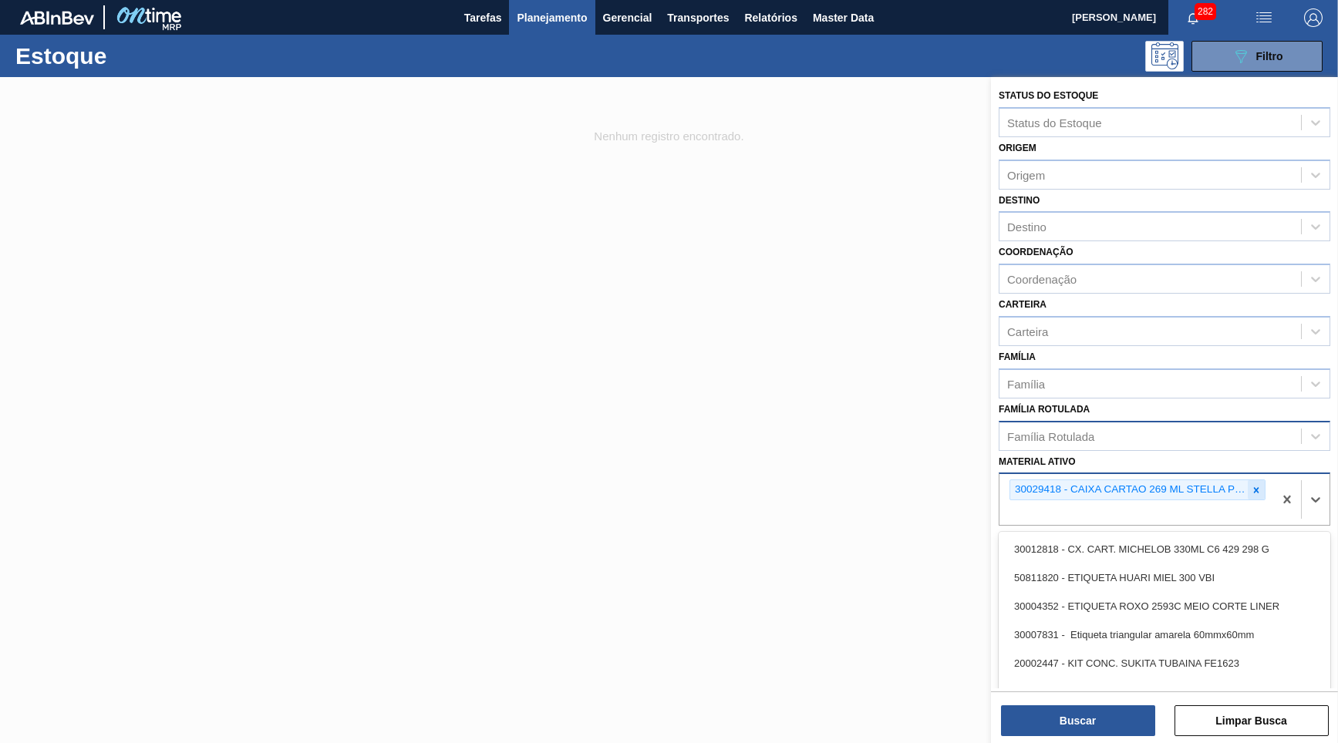
click at [1253, 485] on icon at bounding box center [1256, 490] width 11 height 11
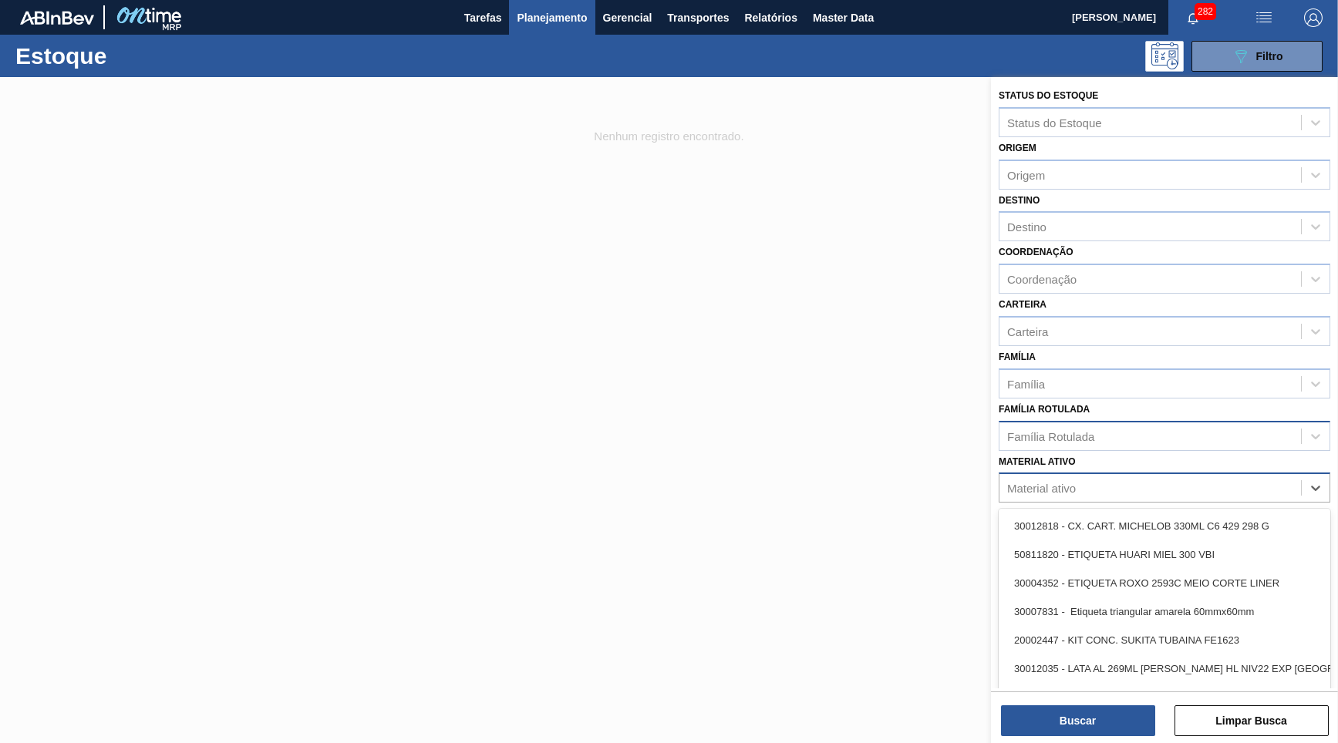
paste ativo "30029418"
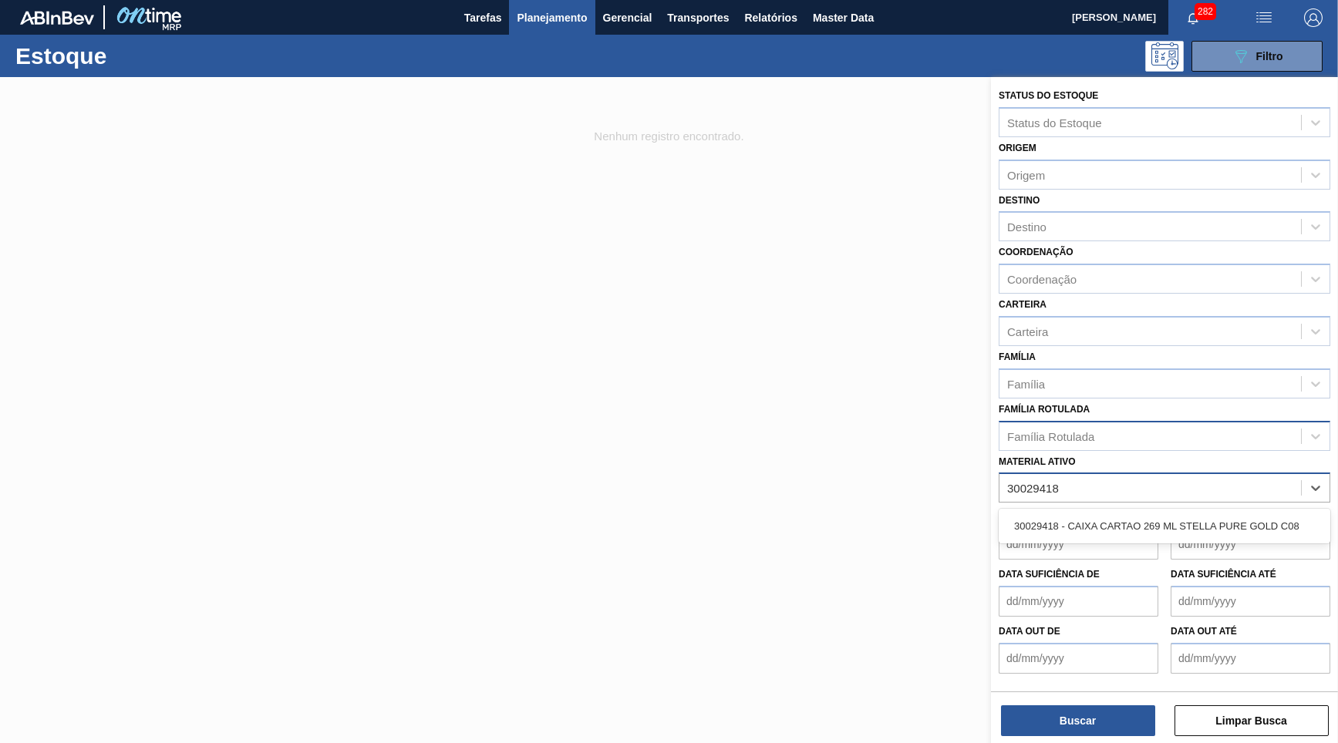
type ativo "30029418"
click at [1000, 529] on de "Data de Entrega de" at bounding box center [1079, 544] width 160 height 31
click at [1041, 512] on label "Data de Entrega de" at bounding box center [1050, 517] width 103 height 11
click at [1041, 529] on de "Data de Entrega de" at bounding box center [1079, 544] width 160 height 31
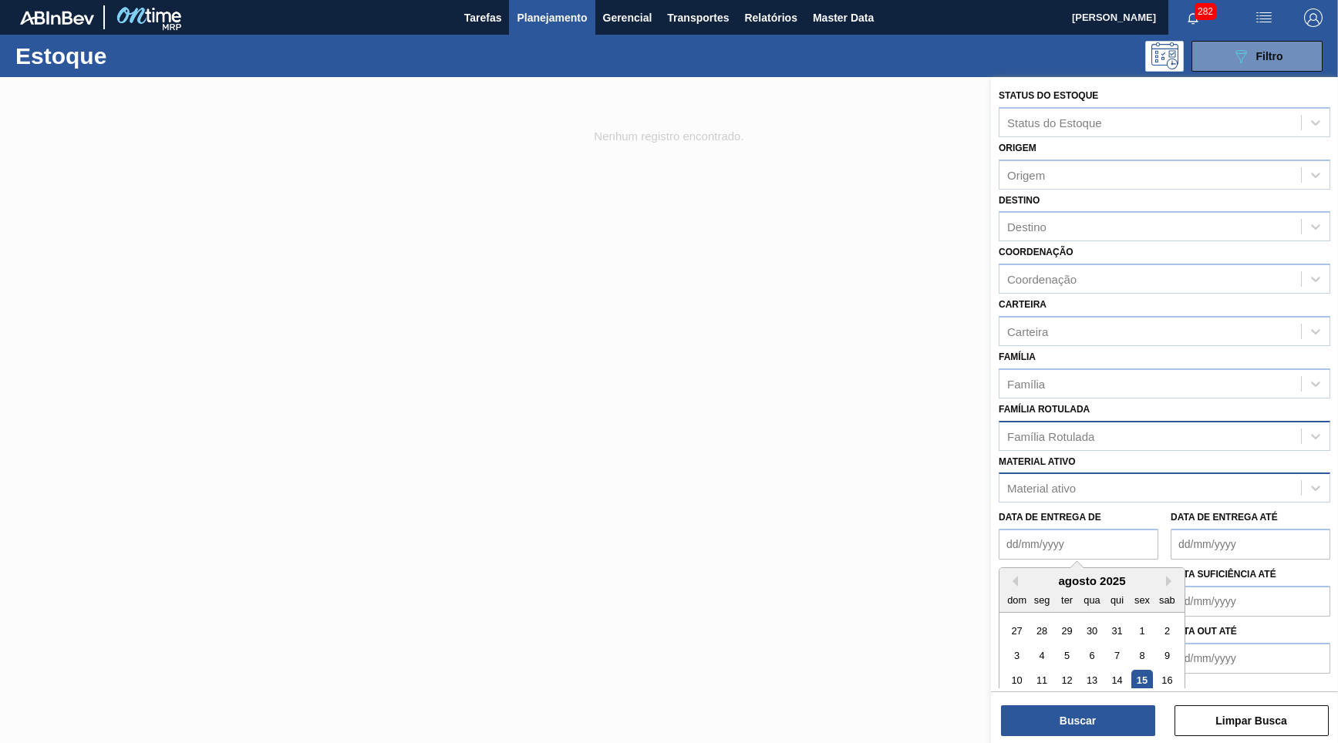
click at [1056, 479] on div "Material ativo" at bounding box center [1165, 488] width 332 height 30
paste ativo "30029418"
type ativo "30029418"
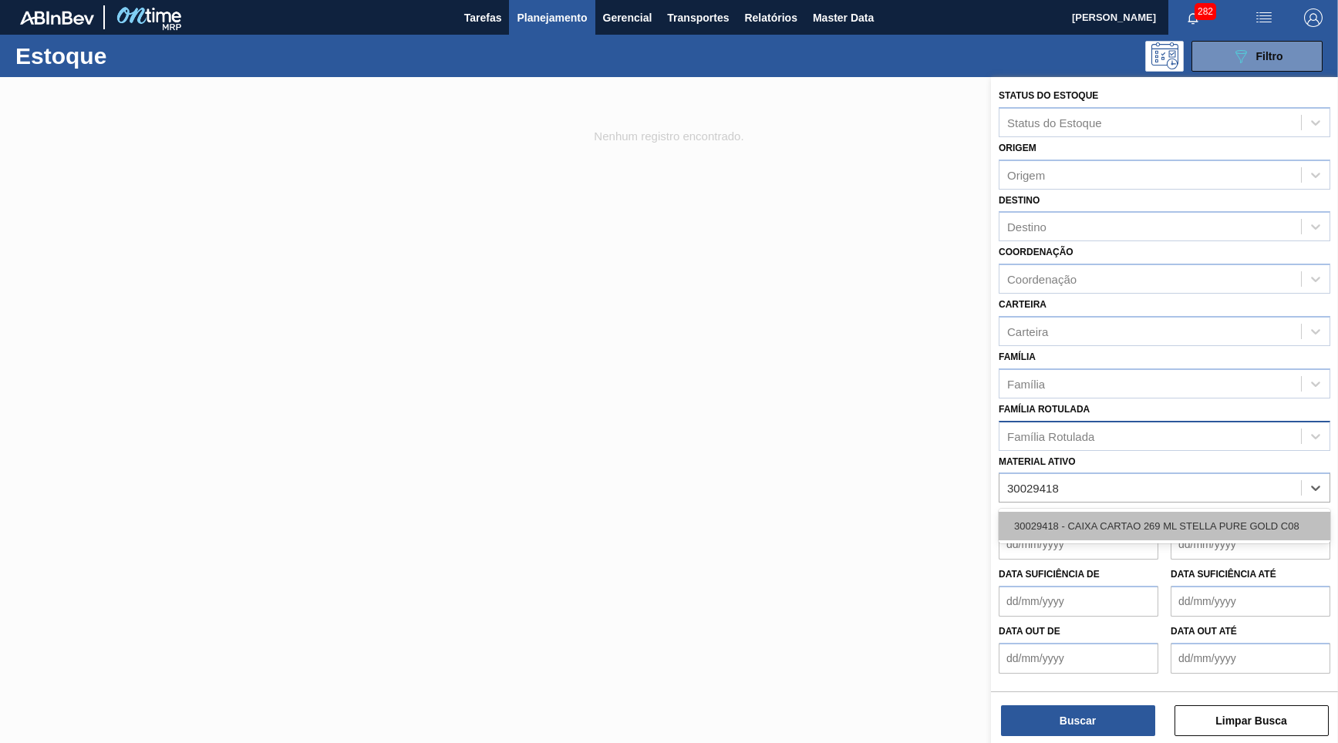
click at [1080, 512] on div "30029418 - CAIXA CARTAO 269 ML STELLA PURE GOLD C08" at bounding box center [1165, 526] width 332 height 29
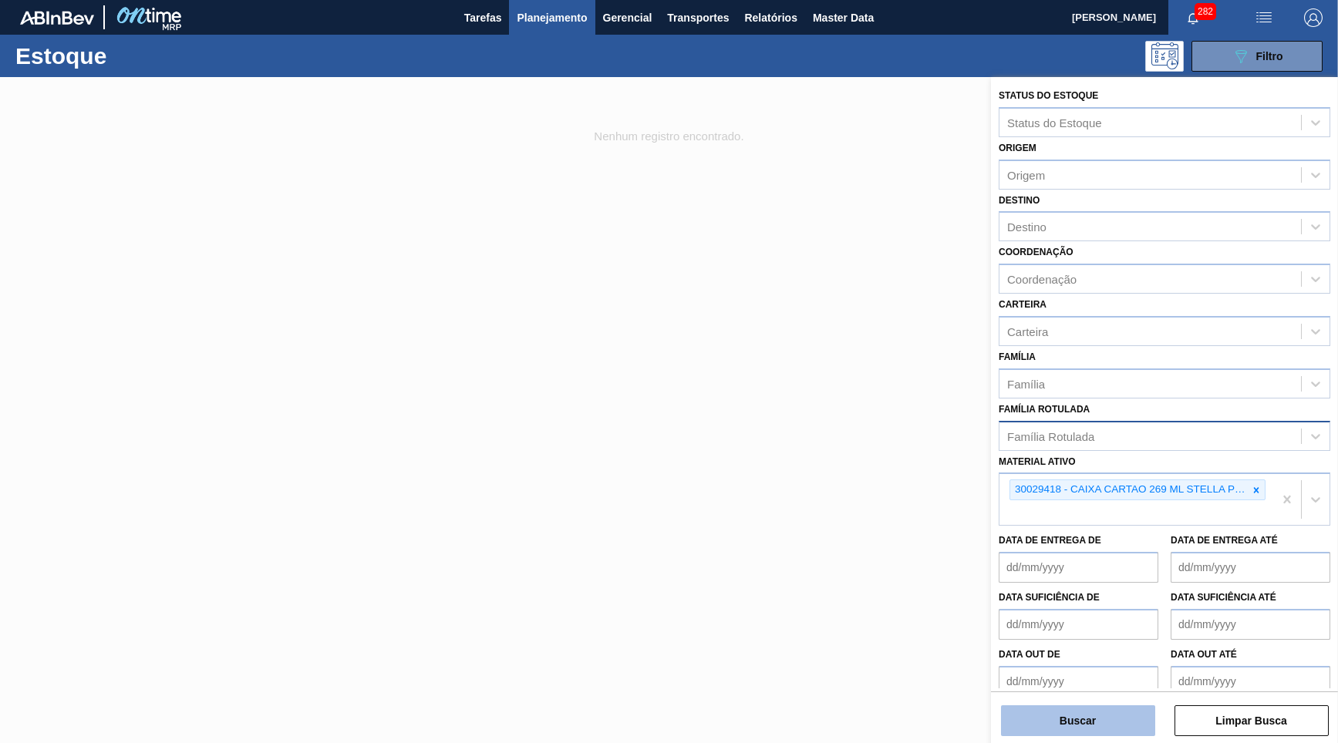
click at [1067, 717] on button "Buscar" at bounding box center [1078, 721] width 154 height 31
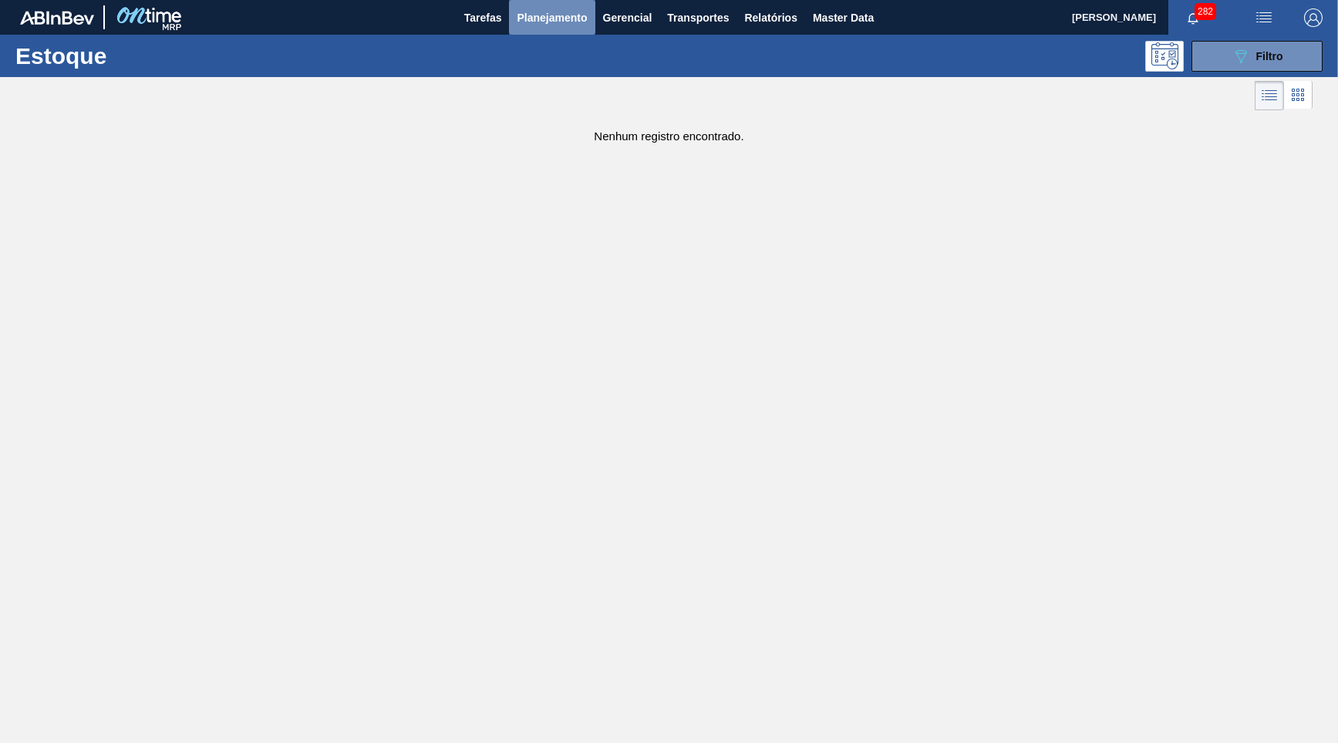
click at [568, 19] on span "Planejamento" at bounding box center [552, 17] width 70 height 19
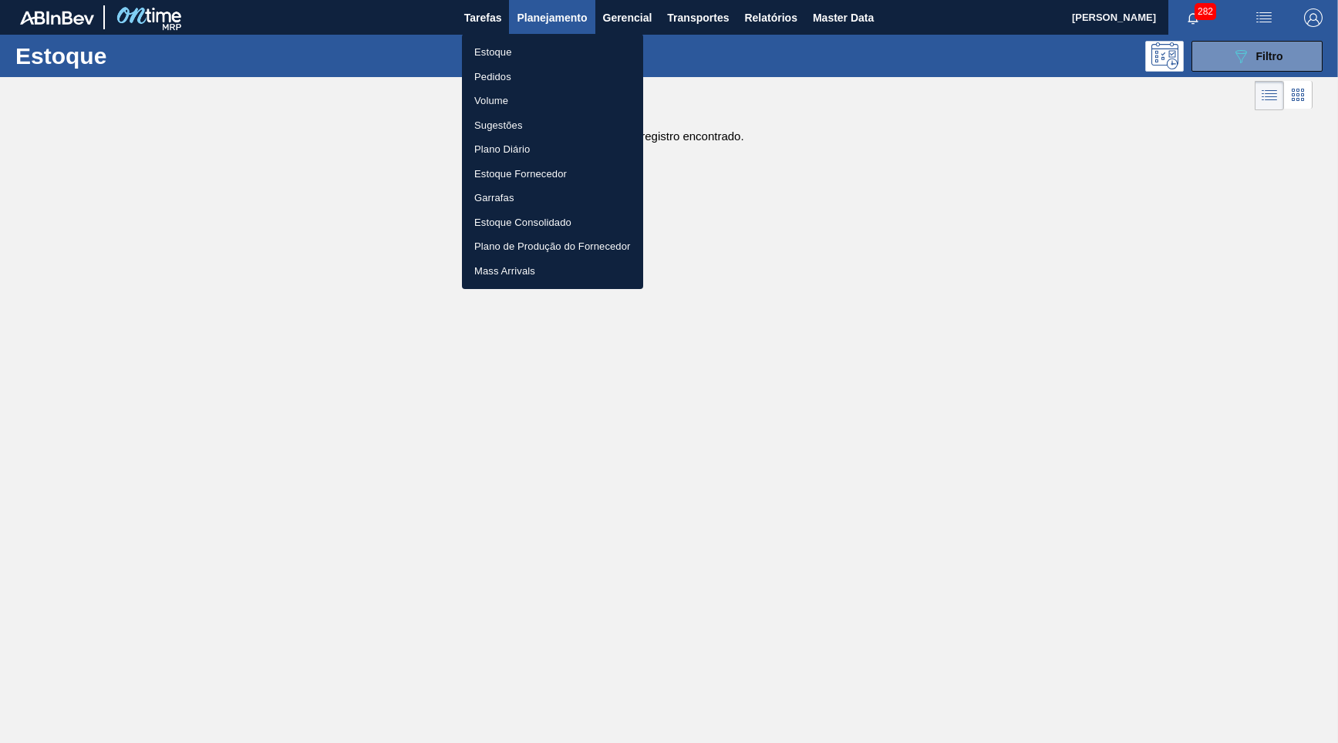
click at [781, 167] on div at bounding box center [669, 371] width 1338 height 743
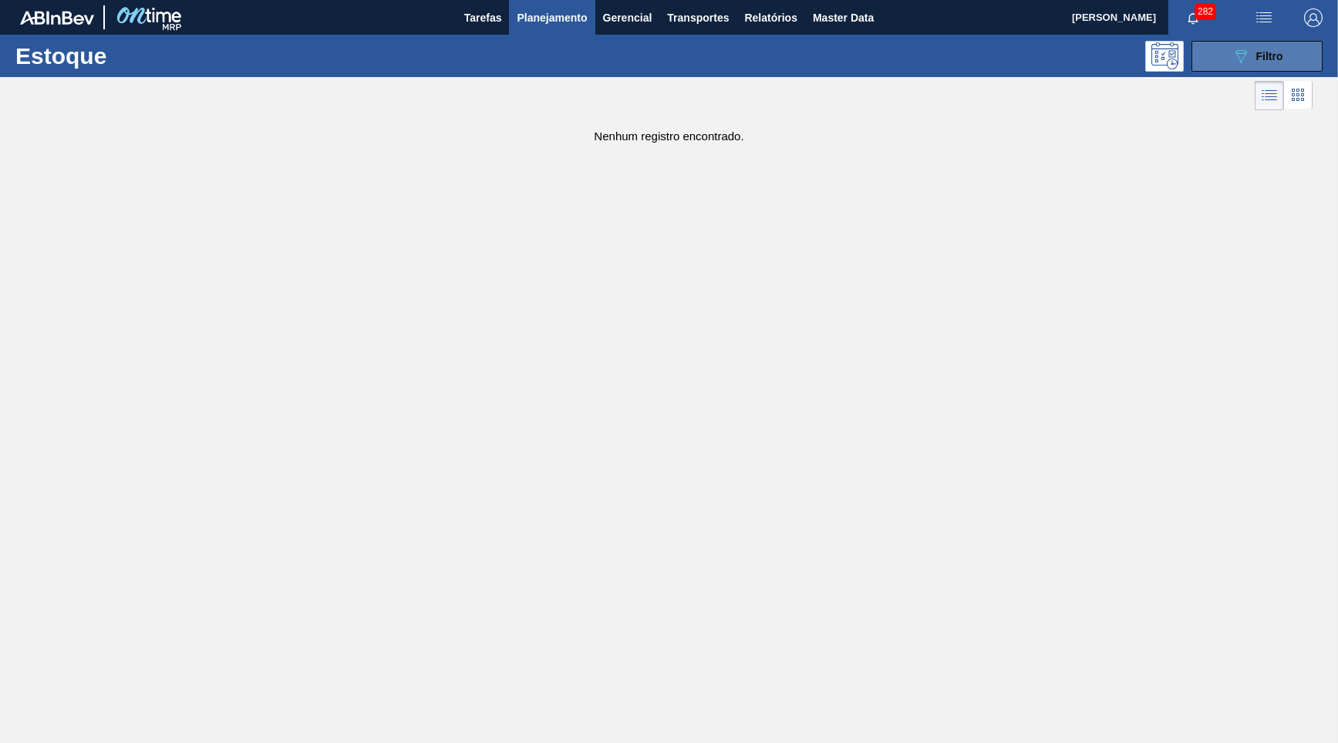
click at [1289, 55] on button "089F7B8B-B2A5-4AFE-B5C0-19BA573D28AC Filtro" at bounding box center [1257, 56] width 131 height 31
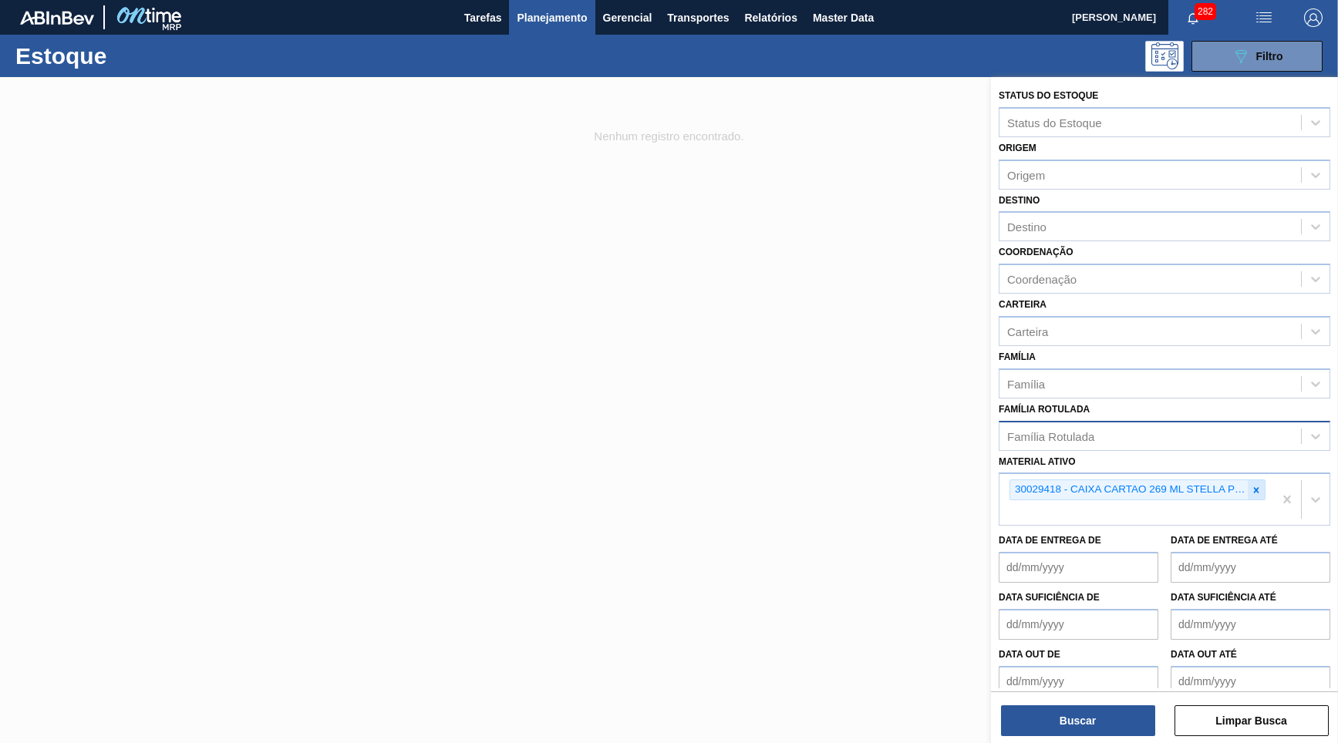
click at [1260, 485] on icon at bounding box center [1256, 490] width 11 height 11
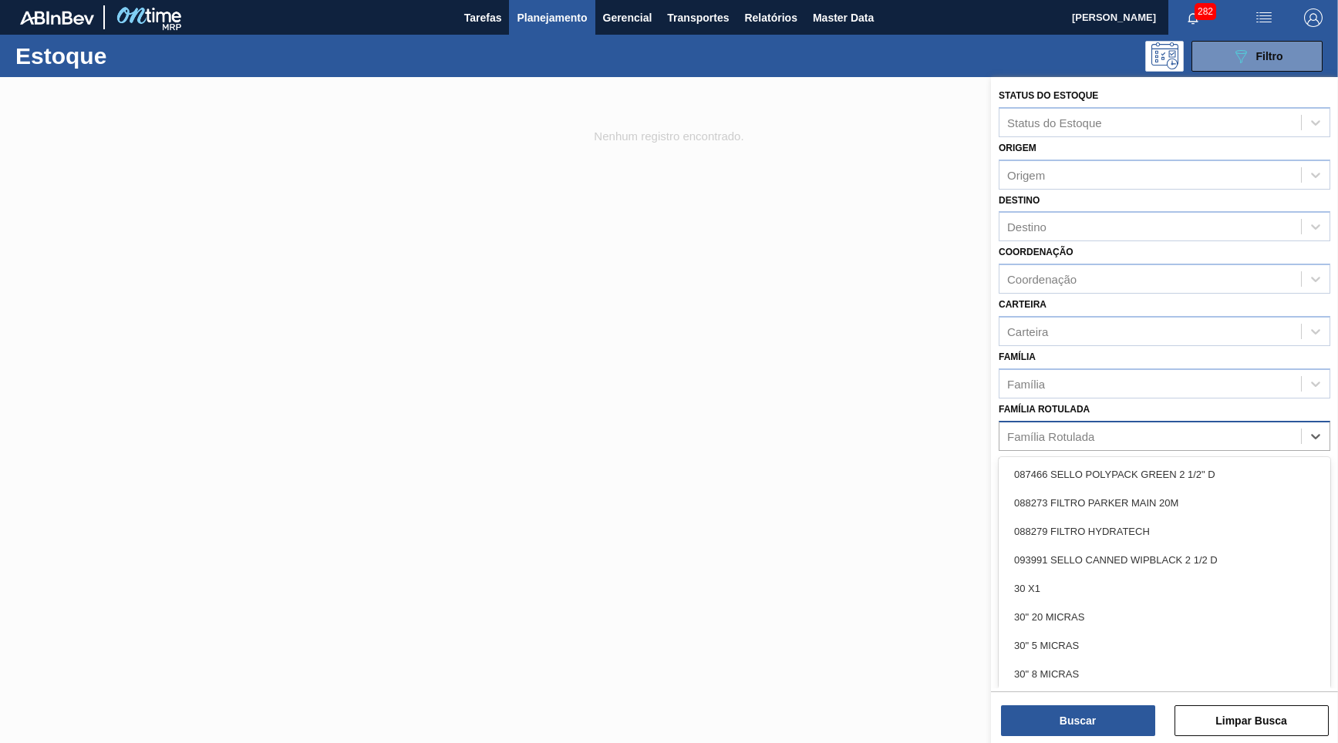
click at [1173, 429] on div "Família Rotulada" at bounding box center [1165, 436] width 332 height 30
paste Rotulada "CAIXA CARTÃO STELLA PURE GOLD 269ML"
type Rotulada "CAIXA CARTÃO STELLA PURE GOLD 269ML"
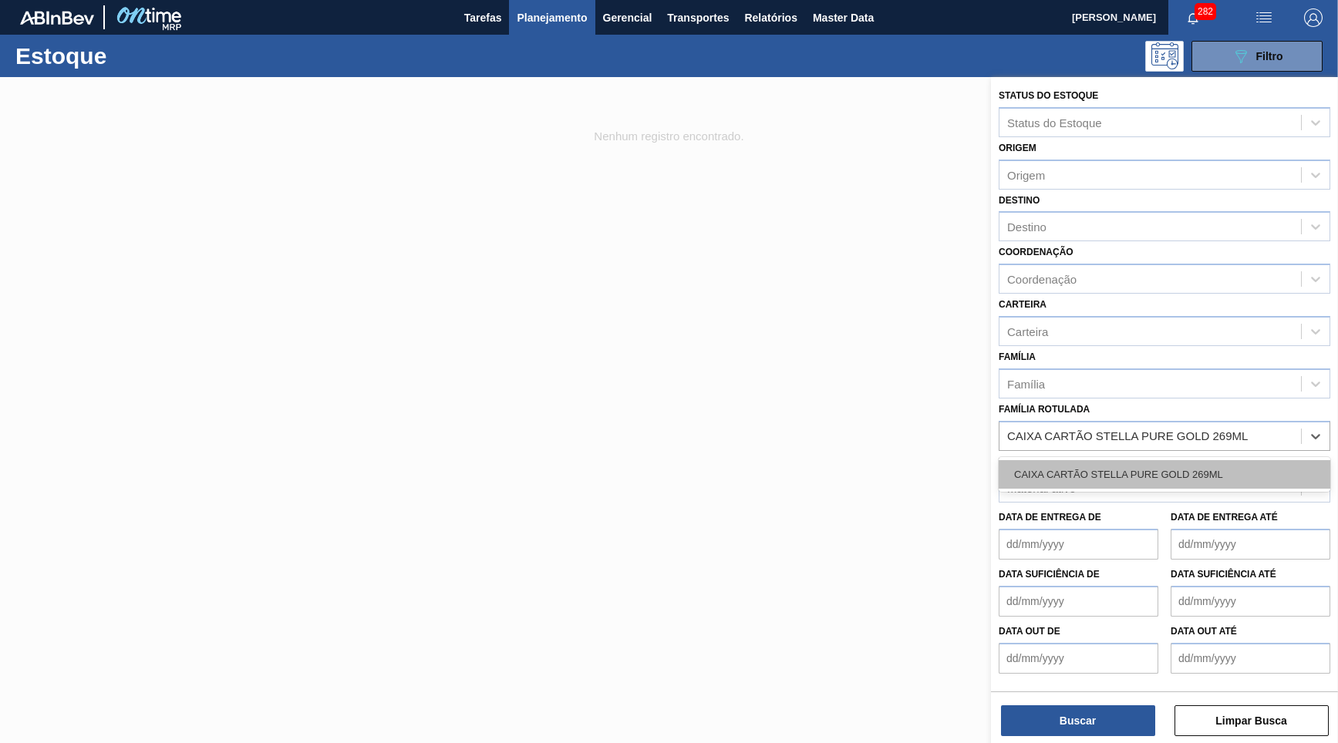
click at [1168, 460] on div "CAIXA CARTÃO STELLA PURE GOLD 269ML" at bounding box center [1165, 474] width 332 height 29
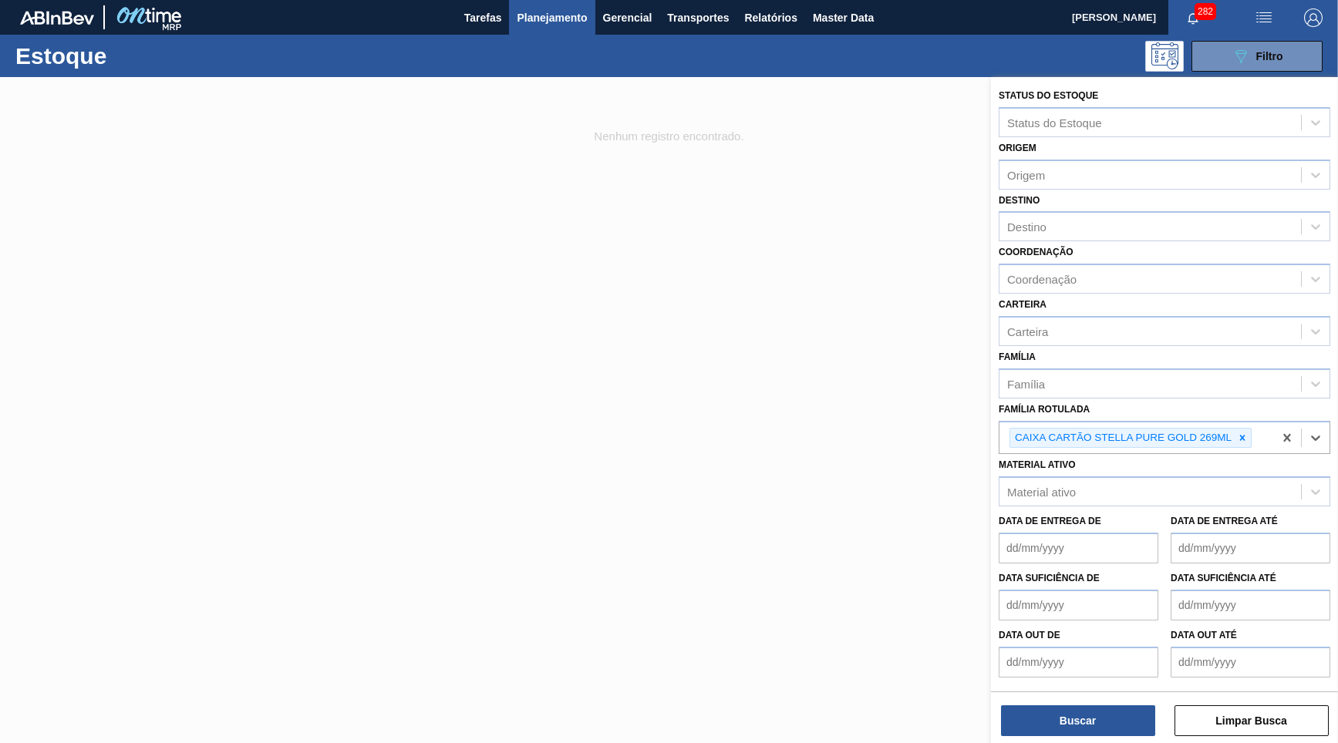
click at [1077, 702] on div "Buscar Limpar Busca" at bounding box center [1164, 713] width 347 height 43
click at [1105, 725] on button "Buscar" at bounding box center [1078, 721] width 154 height 31
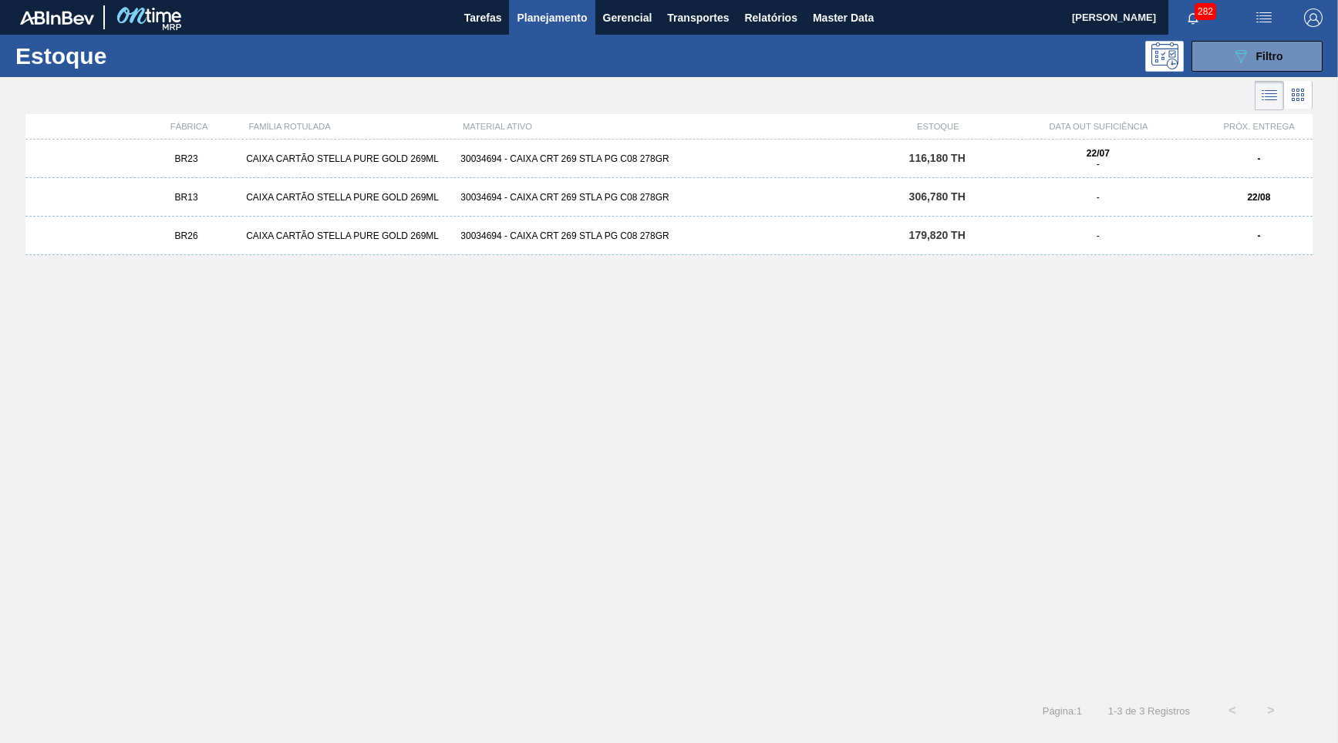
click at [376, 479] on div "BR23 CAIXA CARTÃO STELLA PURE GOLD 269ML 30034694 - CAIXA CRT 269 STLA PG C08 2…" at bounding box center [668, 411] width 1287 height 543
click at [1281, 47] on div "089F7B8B-B2A5-4AFE-B5C0-19BA573D28AC Filtro" at bounding box center [1258, 56] width 52 height 19
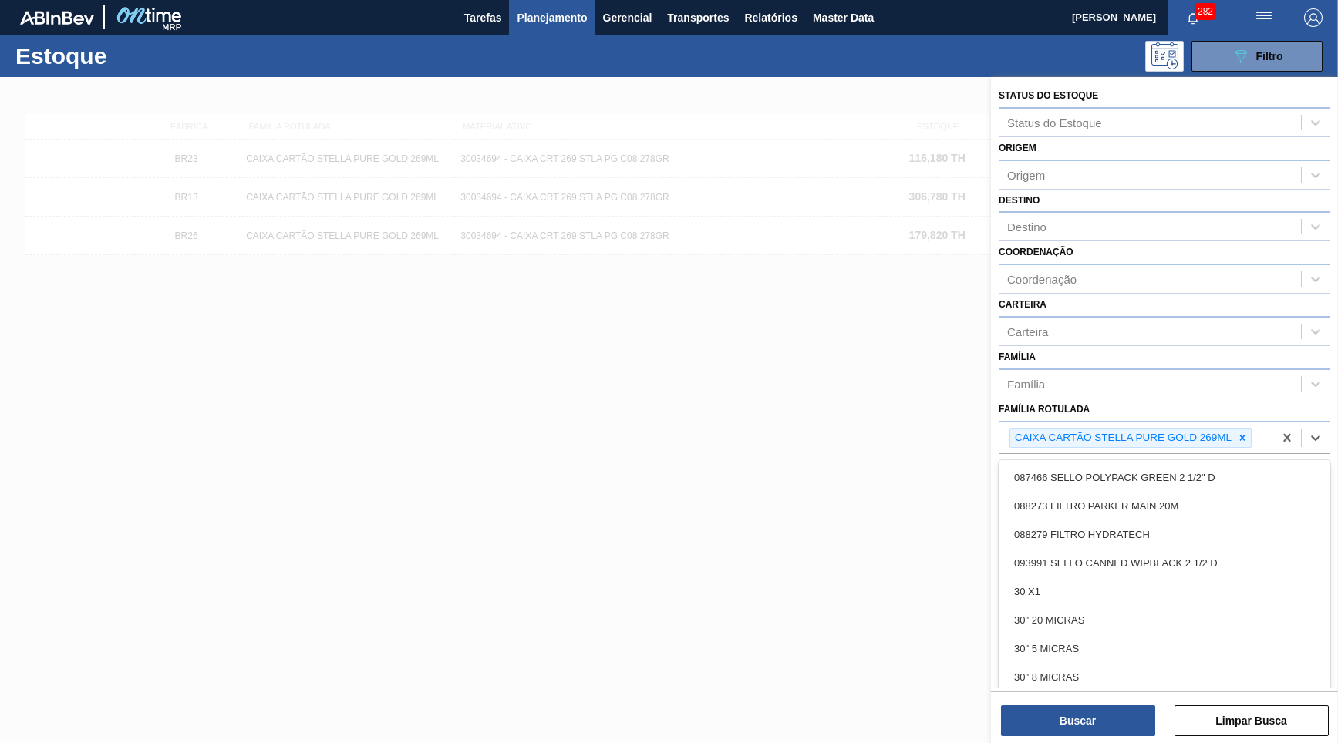
click at [1232, 429] on div "CAIXA CARTÃO STELLA PURE GOLD 269ML" at bounding box center [1122, 438] width 224 height 19
click at [1238, 429] on div at bounding box center [1242, 438] width 17 height 19
click at [1162, 399] on div "Família Rotulada option CAIXA CARTÃO STELLA PURE GOLD 269ML, deselected. option…" at bounding box center [1165, 425] width 332 height 52
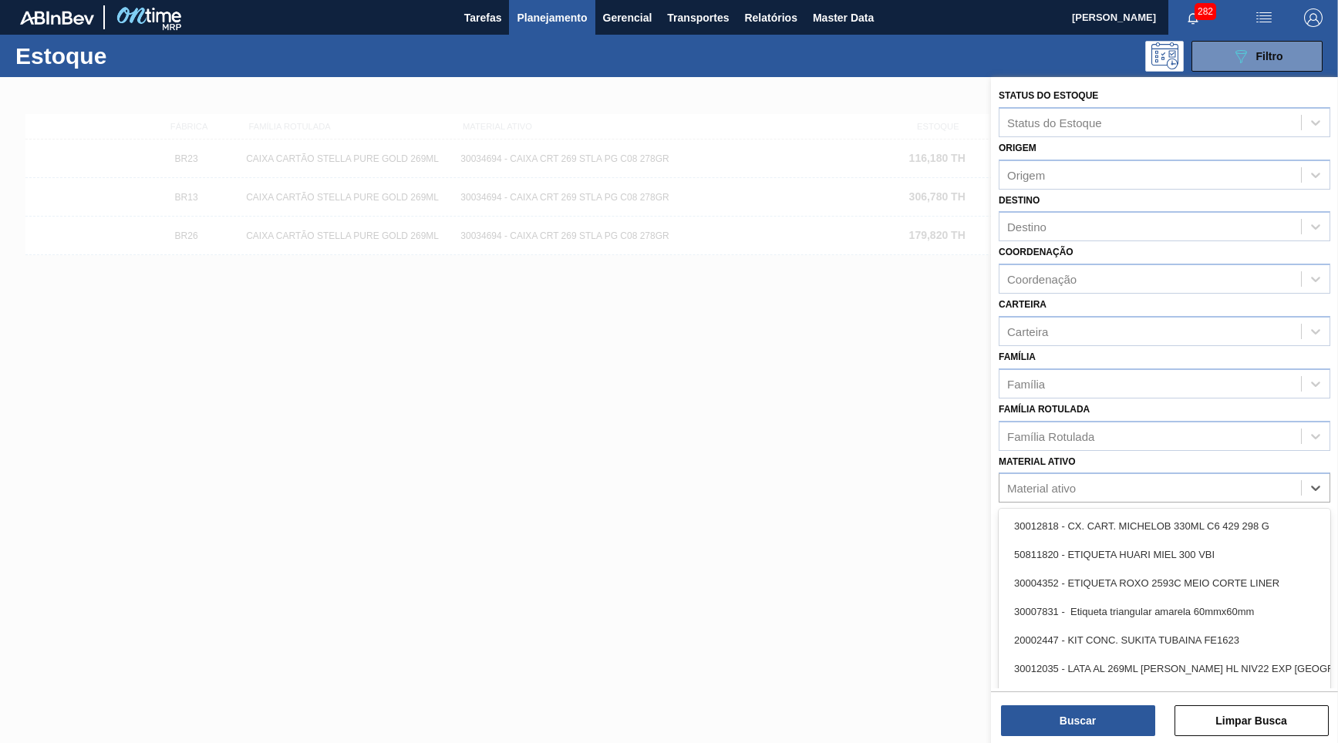
click at [1163, 477] on div "Material ativo" at bounding box center [1150, 488] width 302 height 22
paste ativo "30029328"
type ativo "30029328"
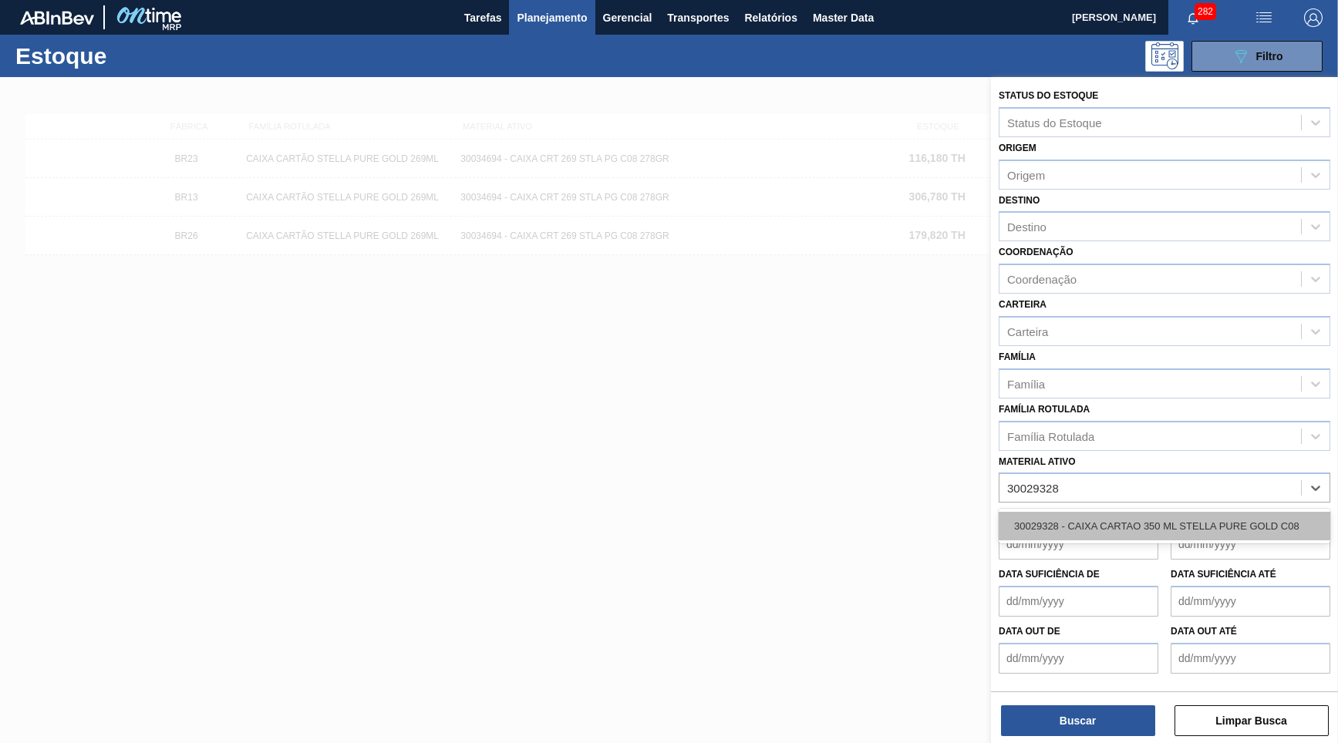
click at [1153, 517] on div "30029328 - CAIXA CARTAO 350 ML STELLA PURE GOLD C08" at bounding box center [1165, 526] width 332 height 29
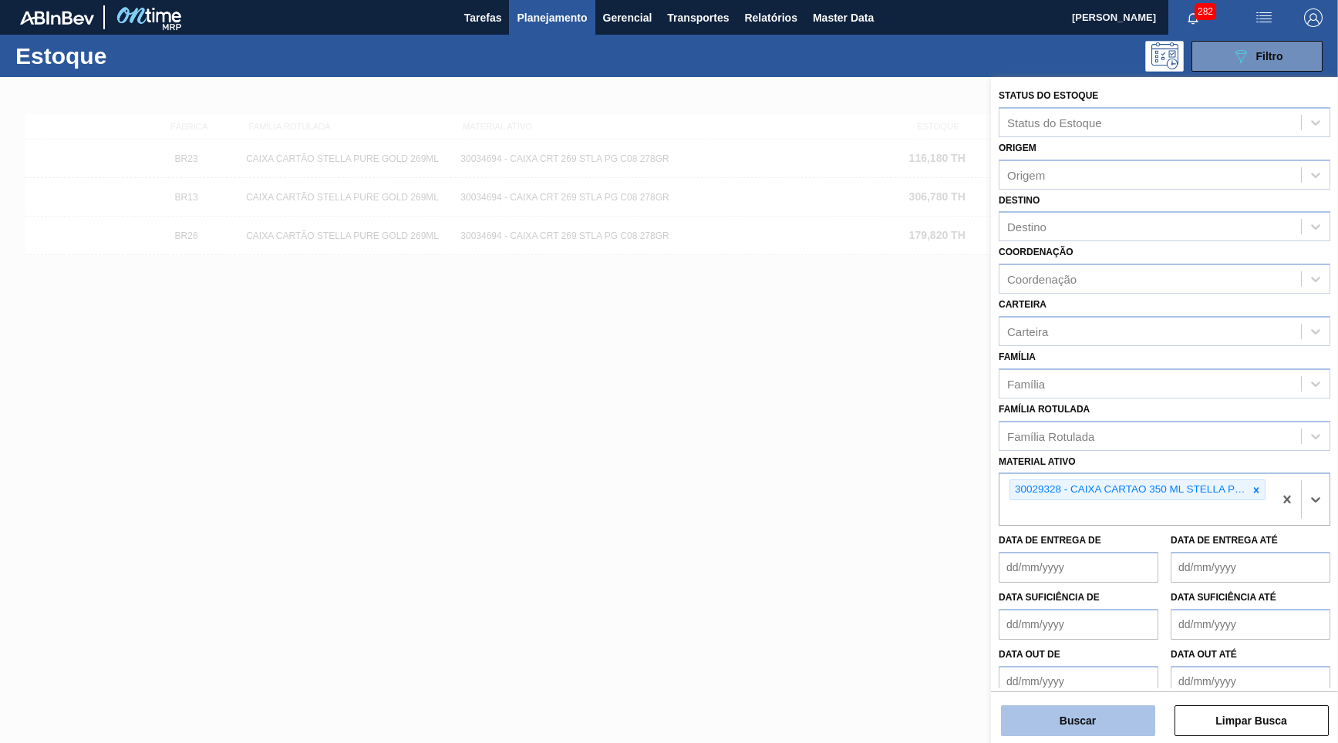
click at [1099, 707] on button "Buscar" at bounding box center [1078, 721] width 154 height 31
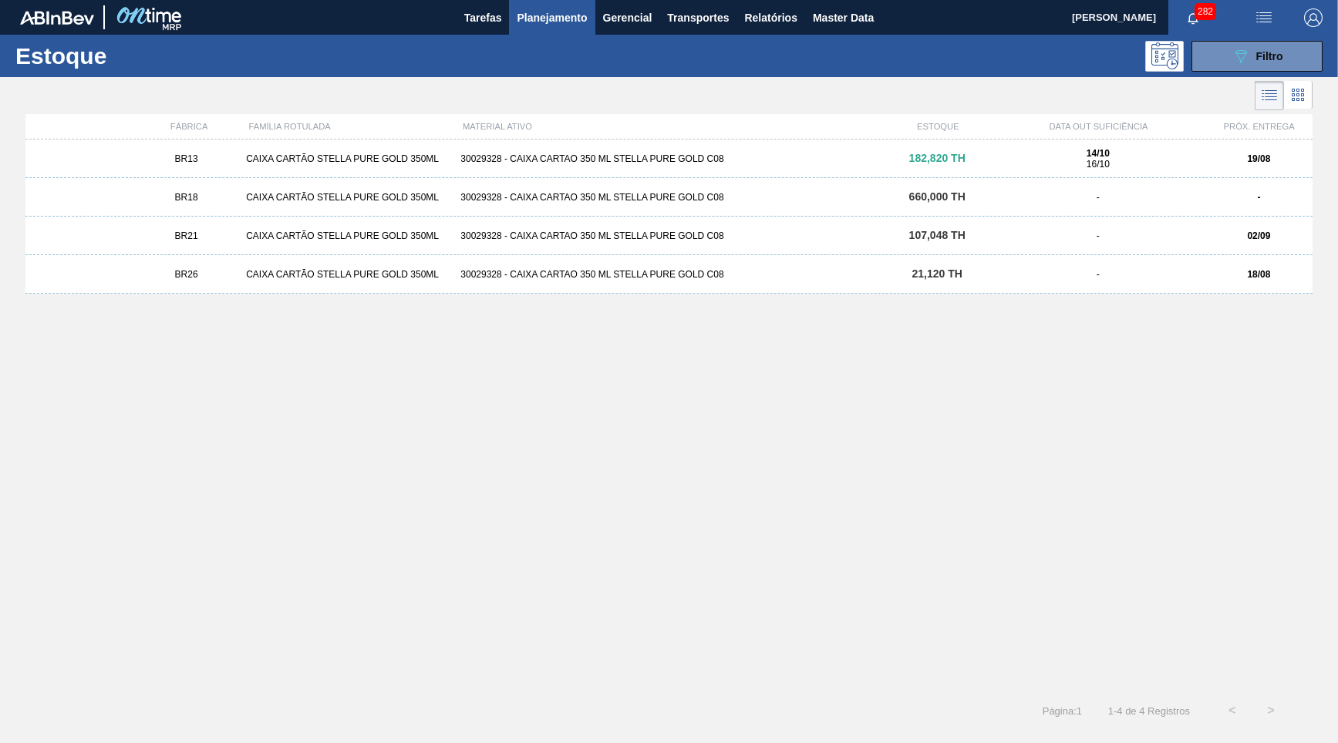
click at [1088, 235] on div "-" at bounding box center [1098, 236] width 214 height 11
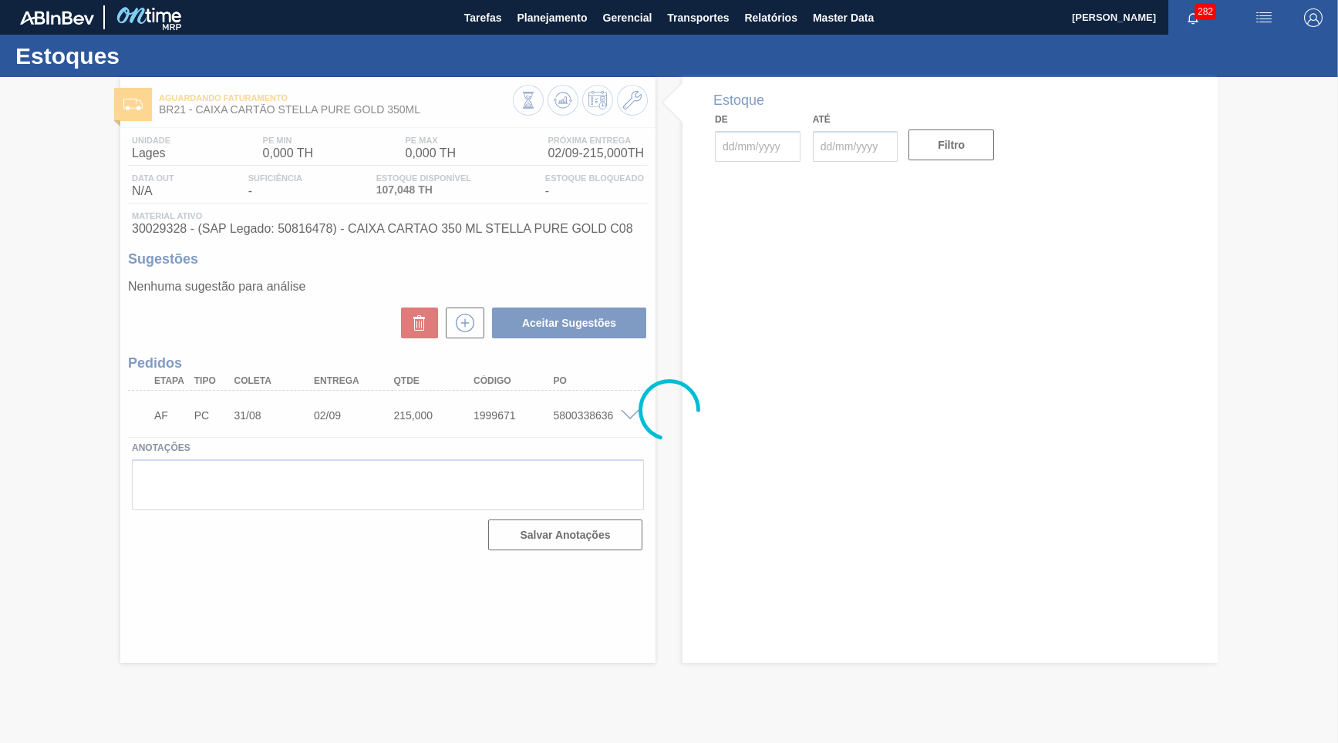
type input "[DATE]"
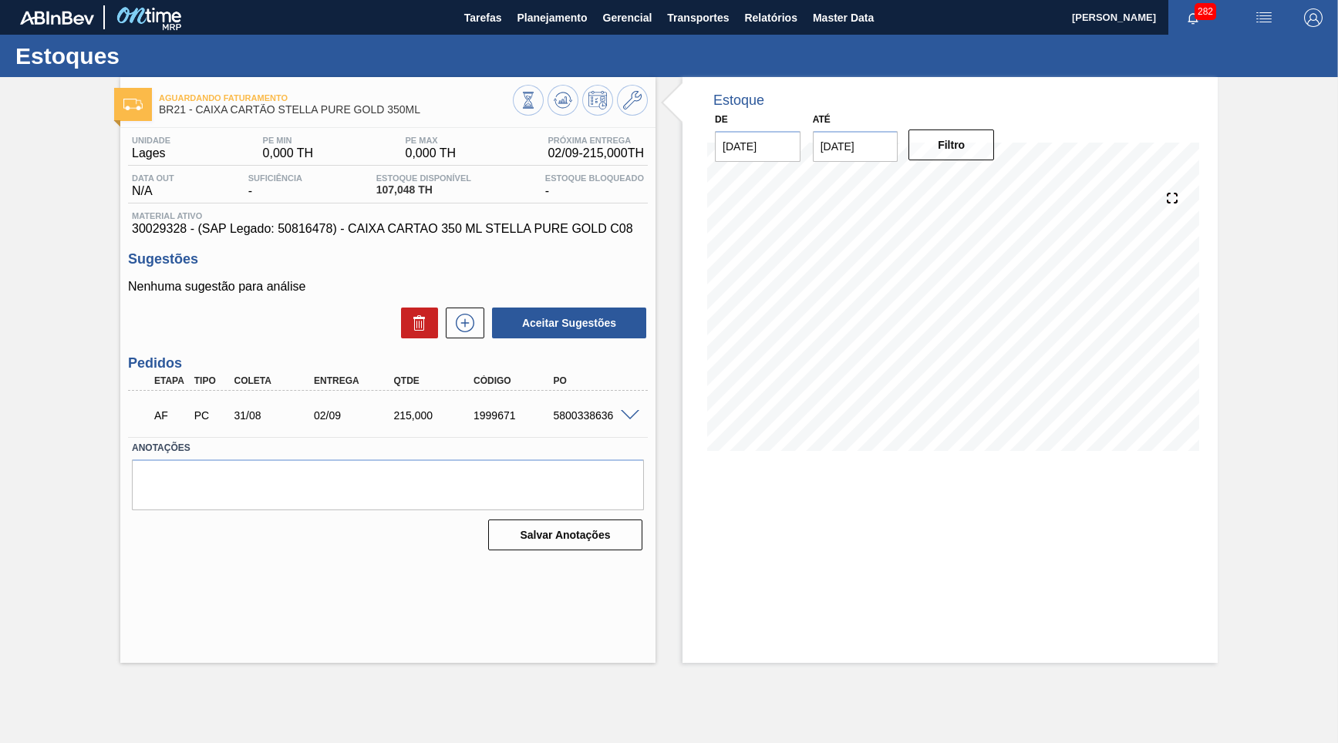
click at [397, 410] on div "215,000" at bounding box center [434, 416] width 89 height 12
click at [384, 190] on span "107,048 TH" at bounding box center [423, 190] width 95 height 12
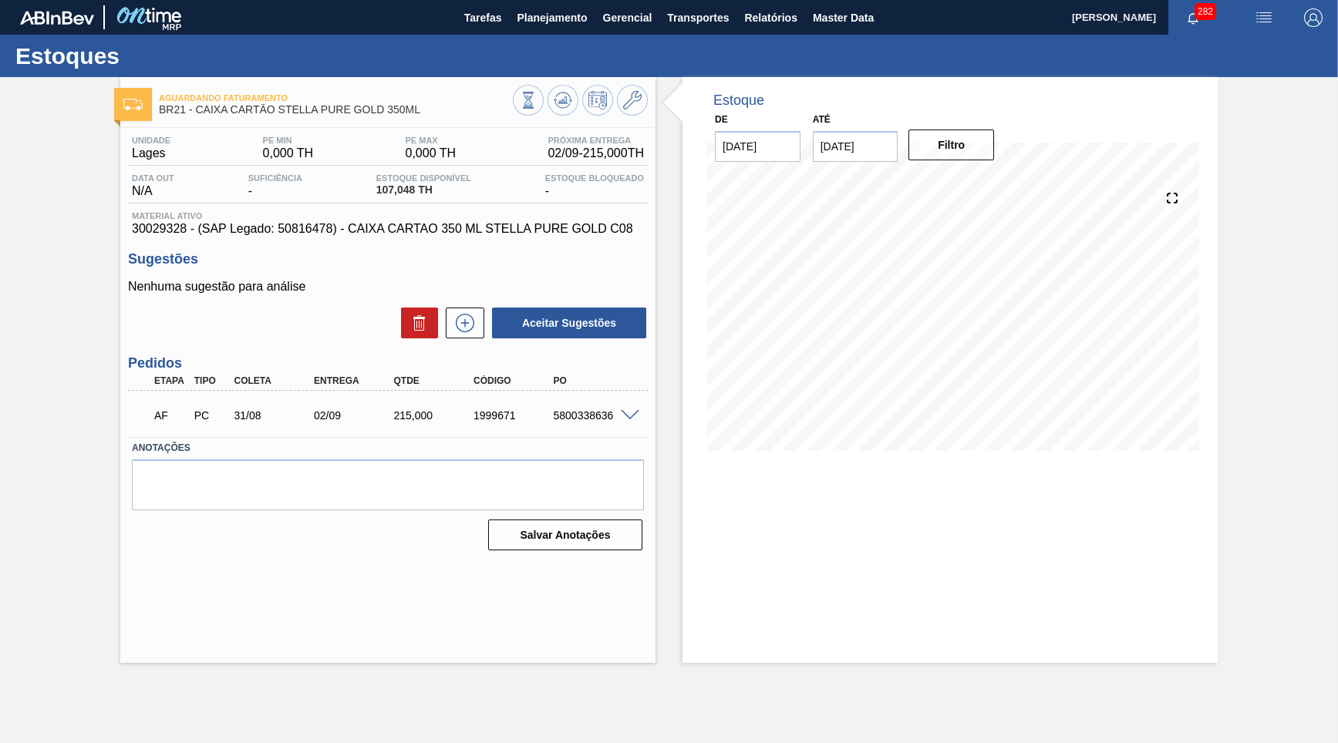
click at [414, 404] on div "AF PC 31/08 02/09 215,000 1999671 5800338636" at bounding box center [383, 414] width 479 height 31
click at [400, 416] on div "215,000" at bounding box center [434, 416] width 89 height 12
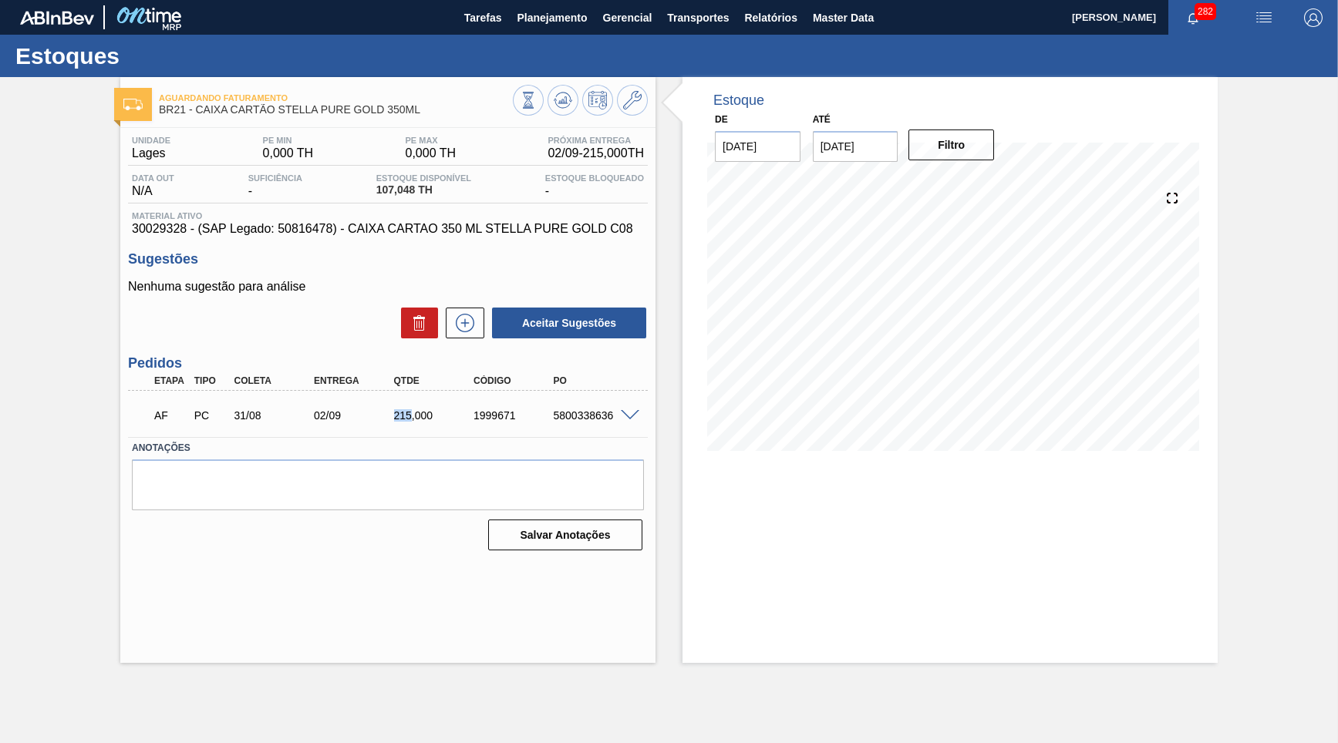
copy div "215"
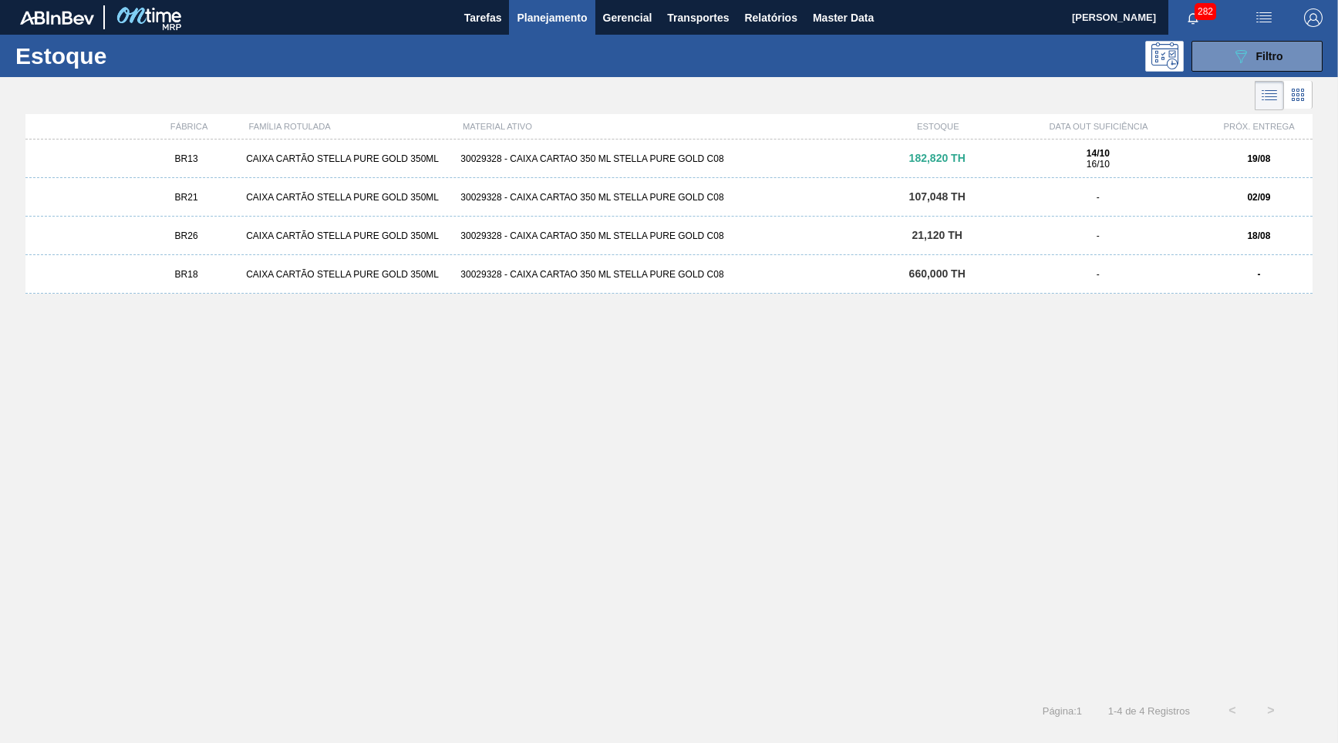
click at [956, 244] on div "BR26 CAIXA CARTÃO STELLA PURE GOLD 350ML 30029328 - CAIXA CARTAO 350 ML STELLA …" at bounding box center [668, 236] width 1287 height 39
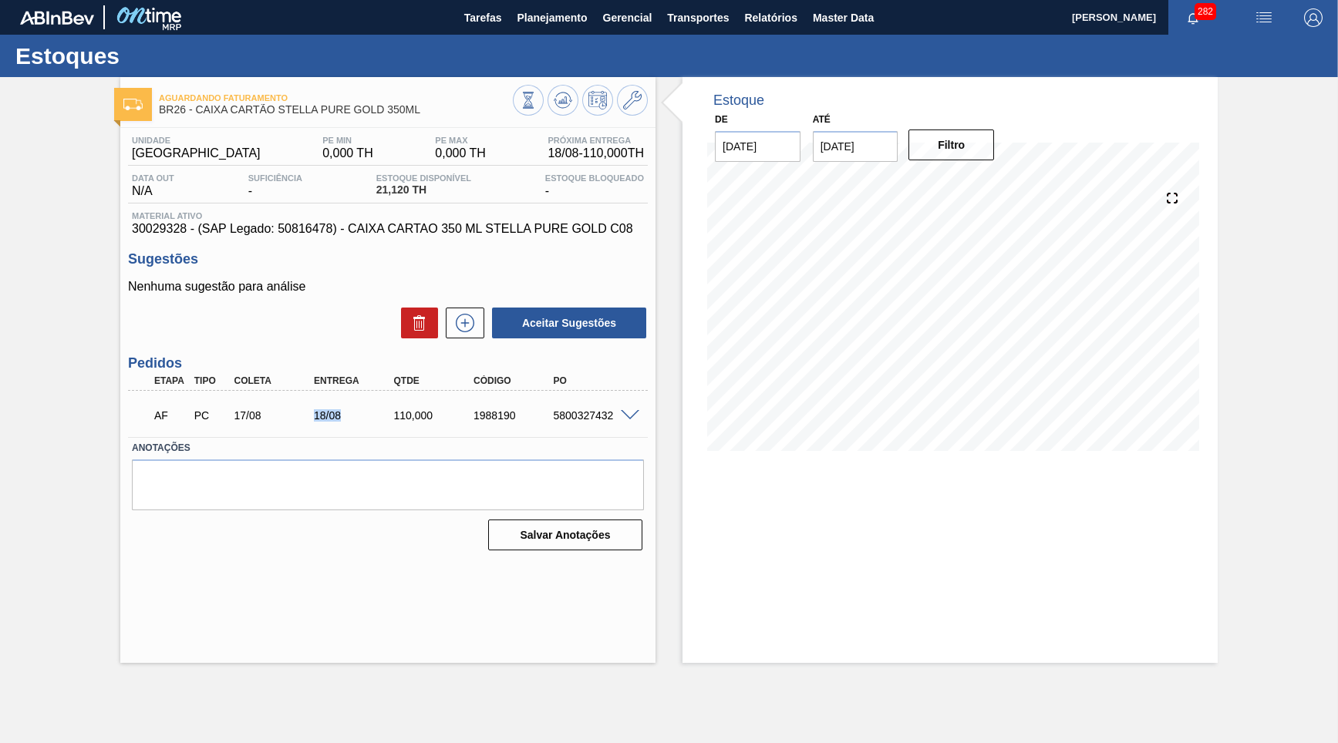
drag, startPoint x: 312, startPoint y: 409, endPoint x: 368, endPoint y: 402, distance: 56.0
click at [368, 410] on div "18/08" at bounding box center [354, 416] width 89 height 12
click at [403, 416] on div "110,000" at bounding box center [434, 416] width 89 height 12
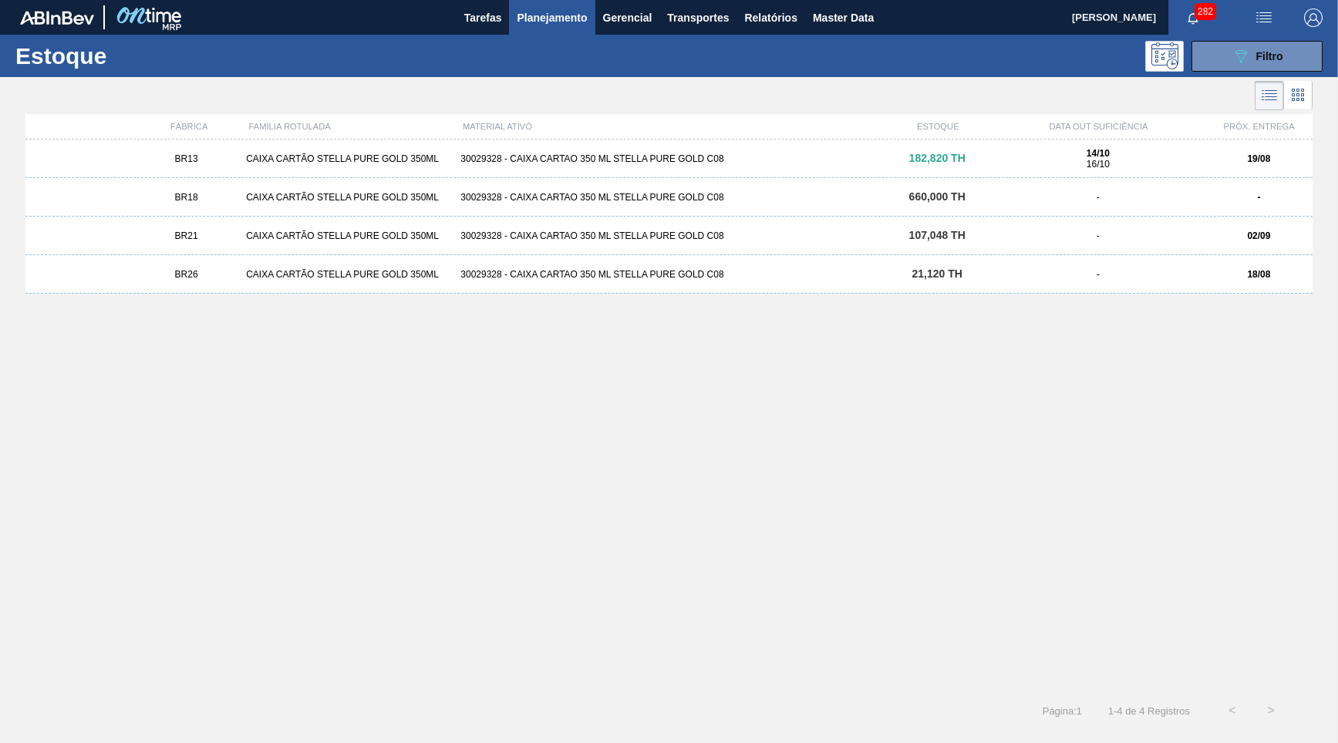
click at [285, 159] on div "CAIXA CARTÃO STELLA PURE GOLD 350ML" at bounding box center [347, 158] width 214 height 11
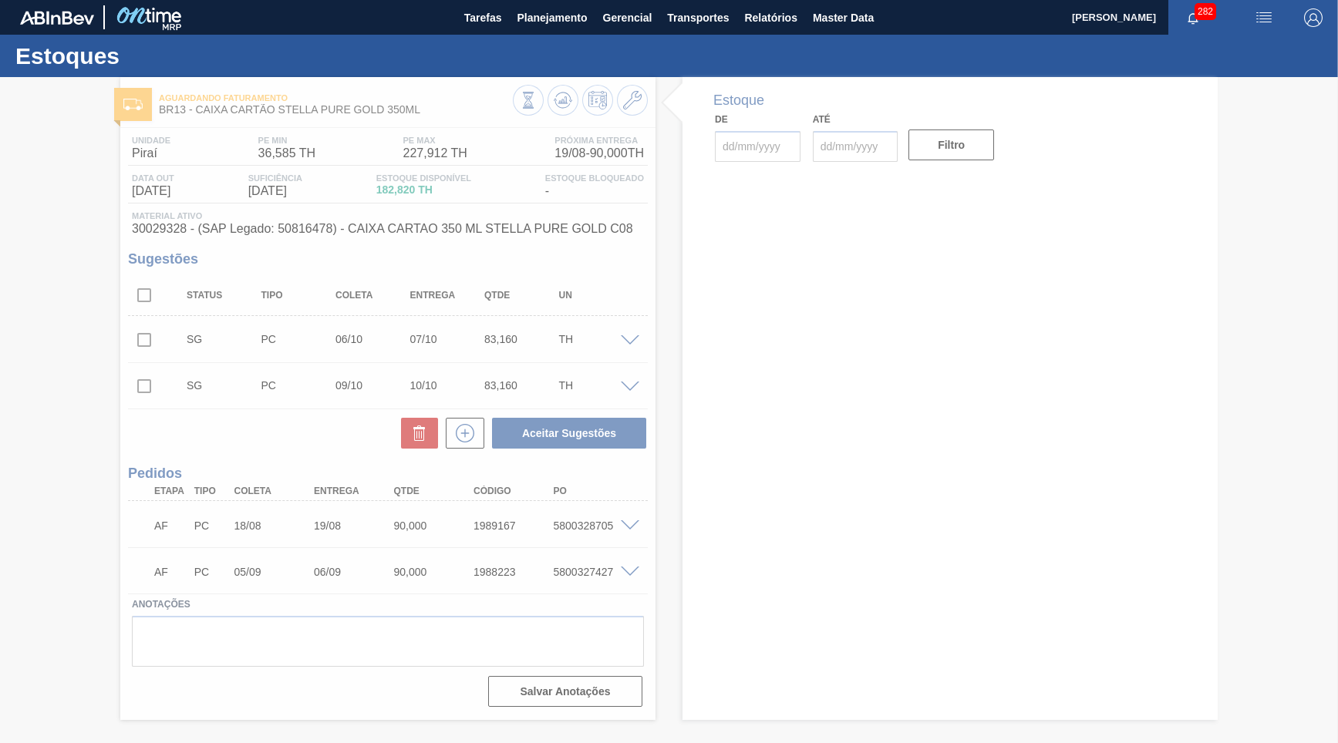
type input "[DATE]"
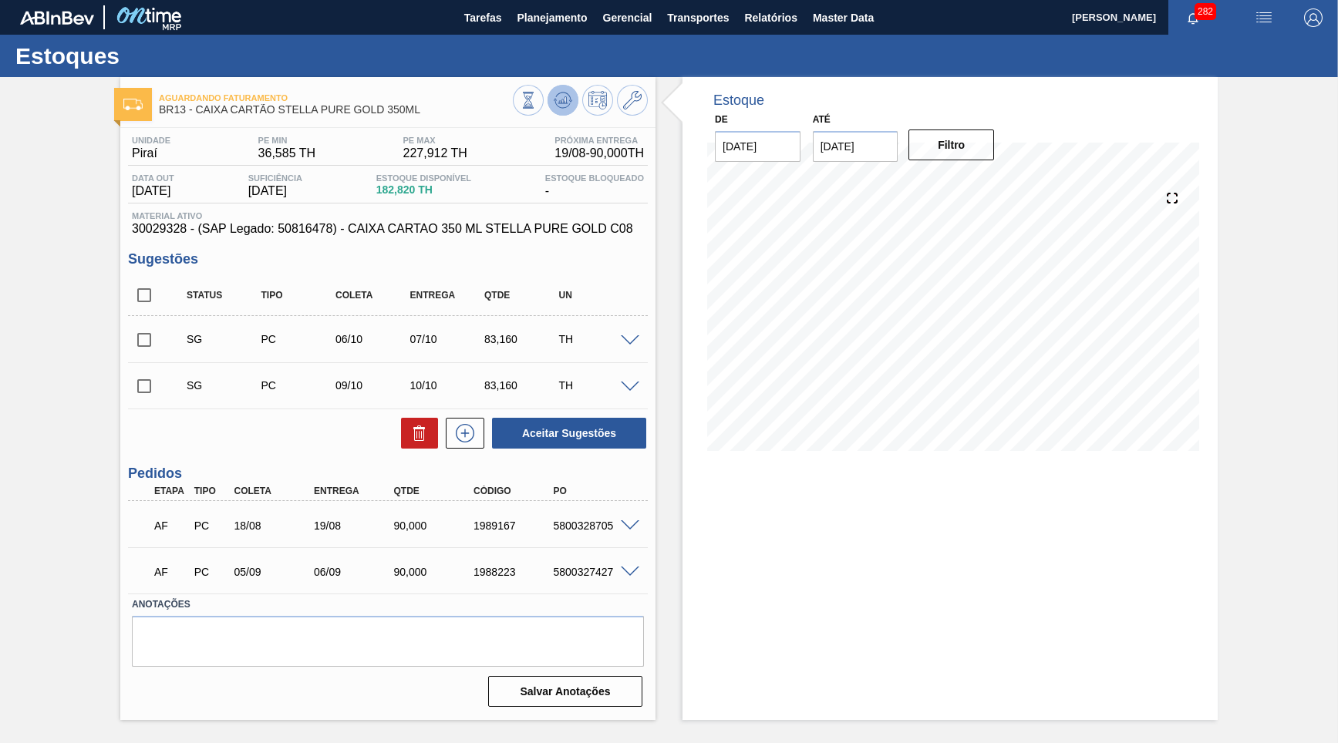
click at [568, 90] on button at bounding box center [563, 100] width 31 height 31
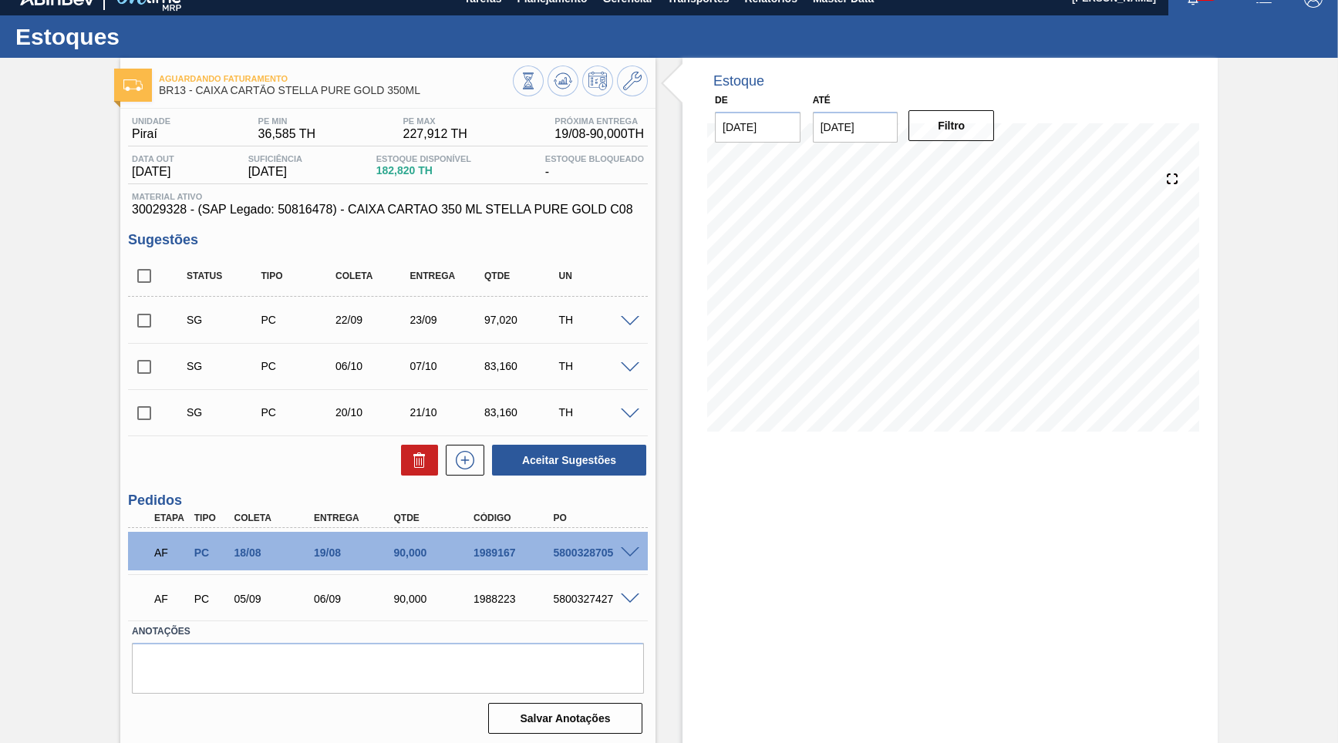
scroll to position [20, 0]
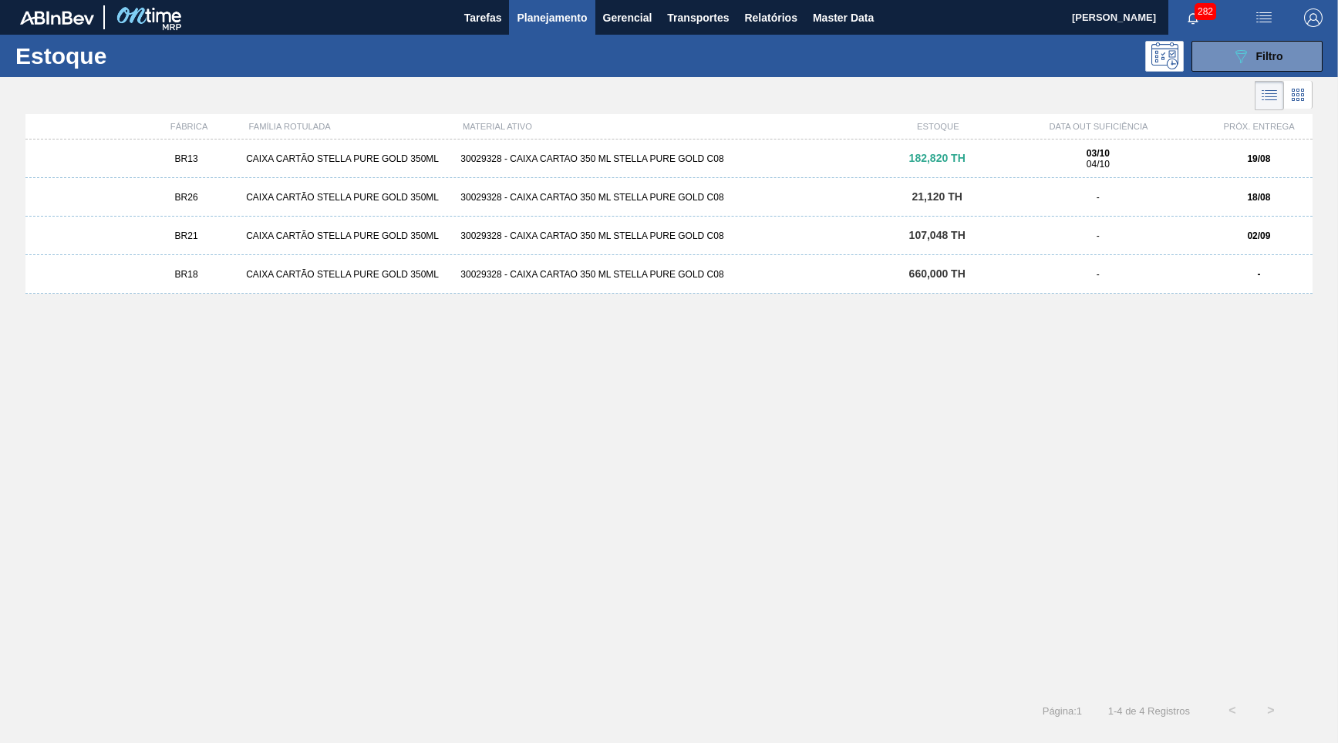
click at [1010, 266] on div "BR18 CAIXA CARTÃO STELLA PURE GOLD 350ML 30029328 - CAIXA CARTAO 350 ML STELLA …" at bounding box center [668, 274] width 1287 height 39
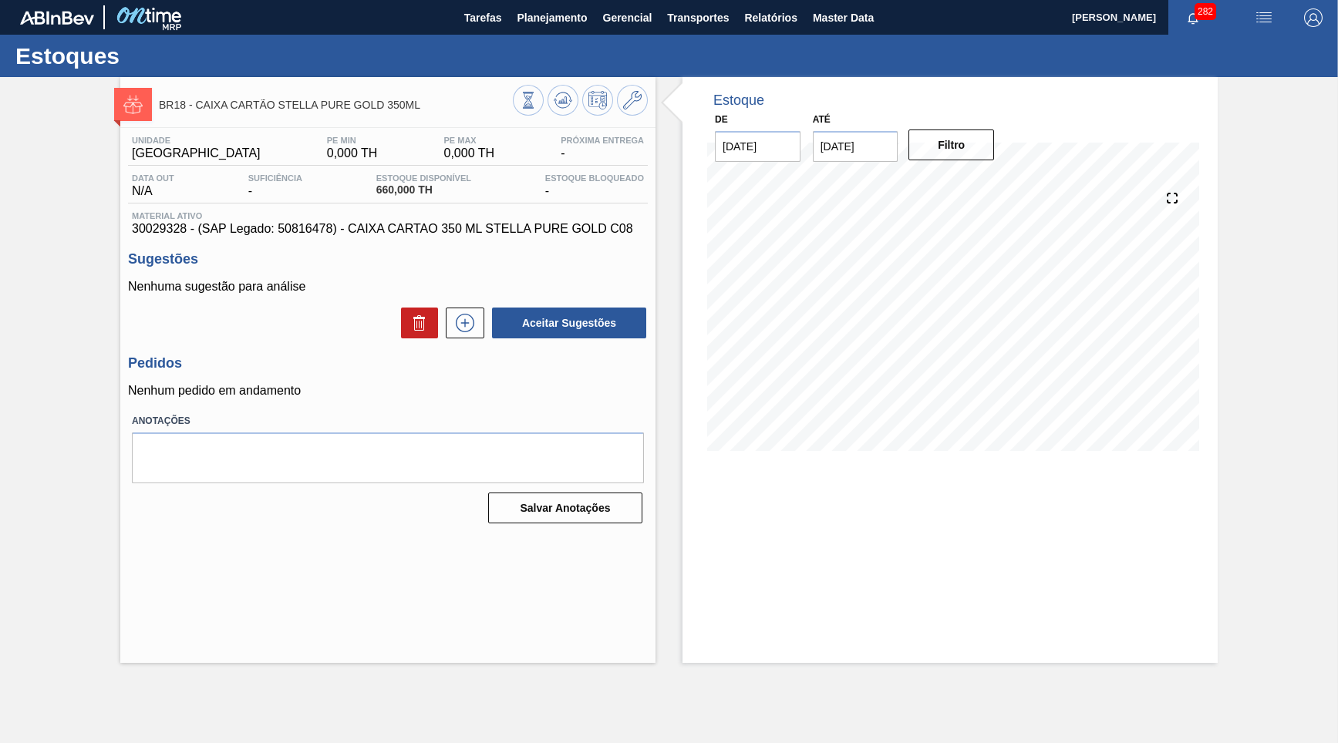
click at [447, 207] on div "Unidade Pernambuco PE MIN 0,000 TH PE MAX 0,000 TH Próxima Entrega - Data out N…" at bounding box center [388, 186] width 520 height 100
